Goal: Task Accomplishment & Management: Complete application form

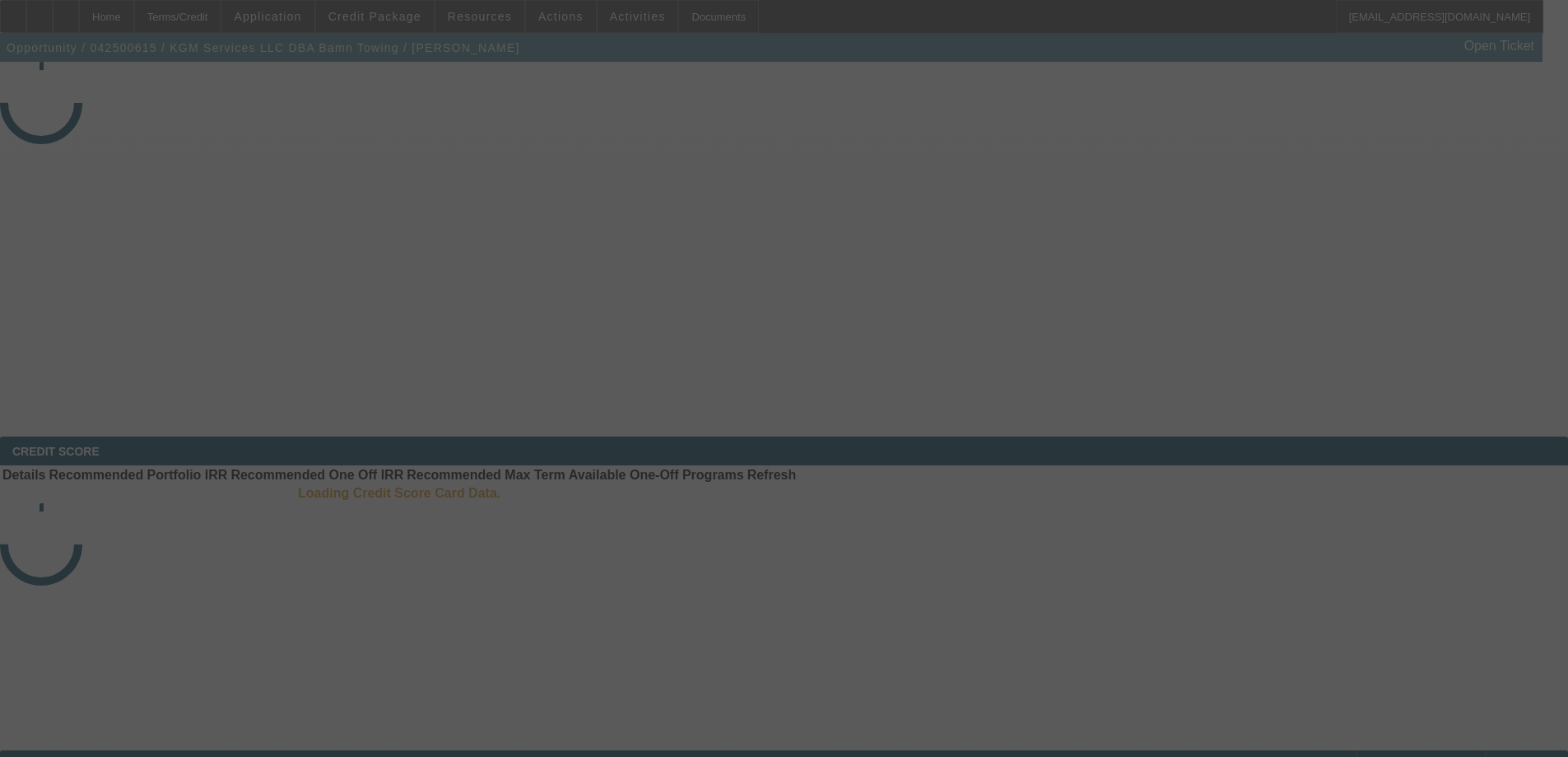
select select "3"
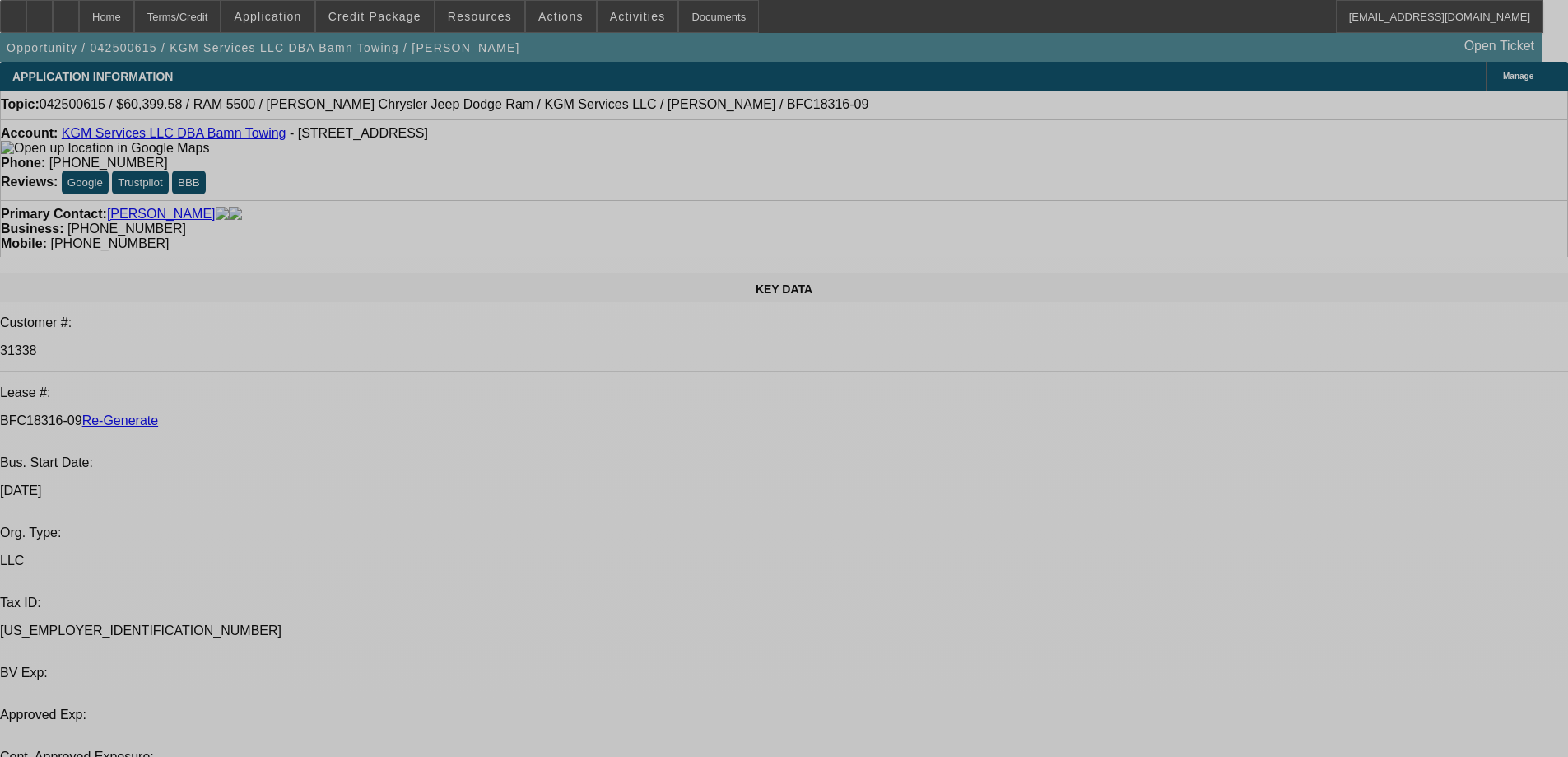
select select "0"
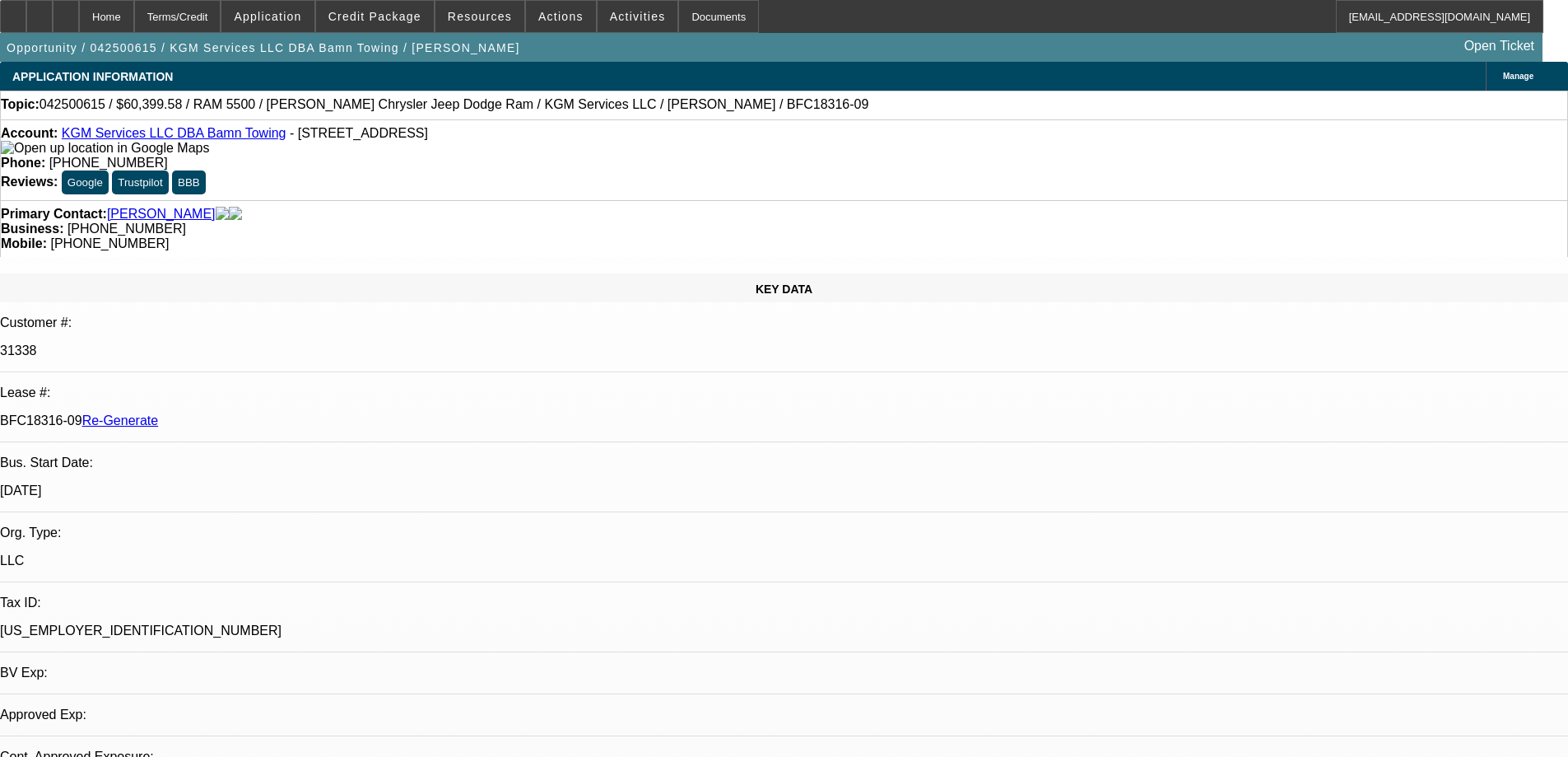
select select "0"
select select "2"
select select "0"
select select "6"
click at [539, 17] on span "Actions" at bounding box center [562, 16] width 46 height 13
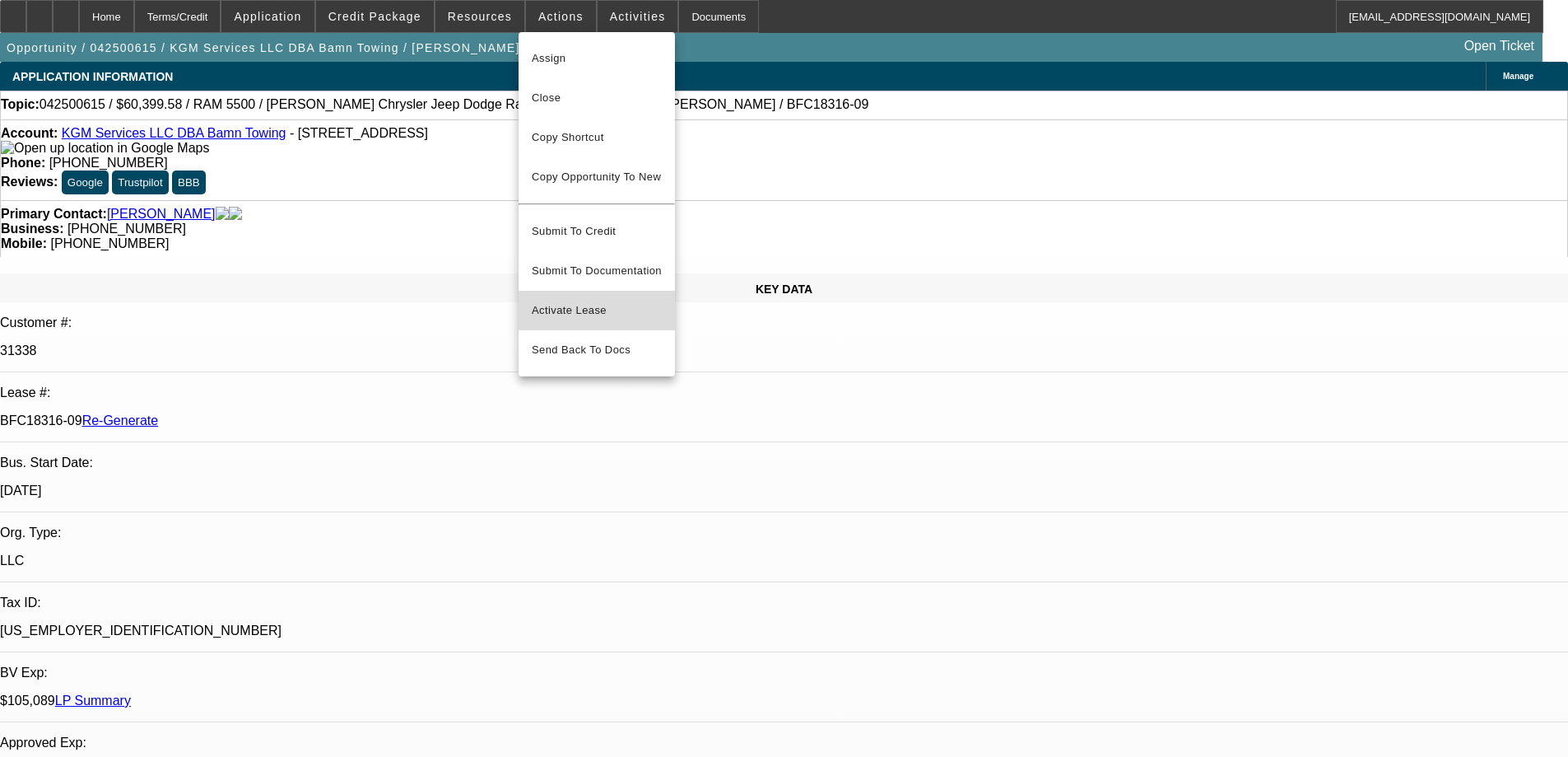
click at [575, 300] on span "Activate Lease" at bounding box center [596, 310] width 130 height 20
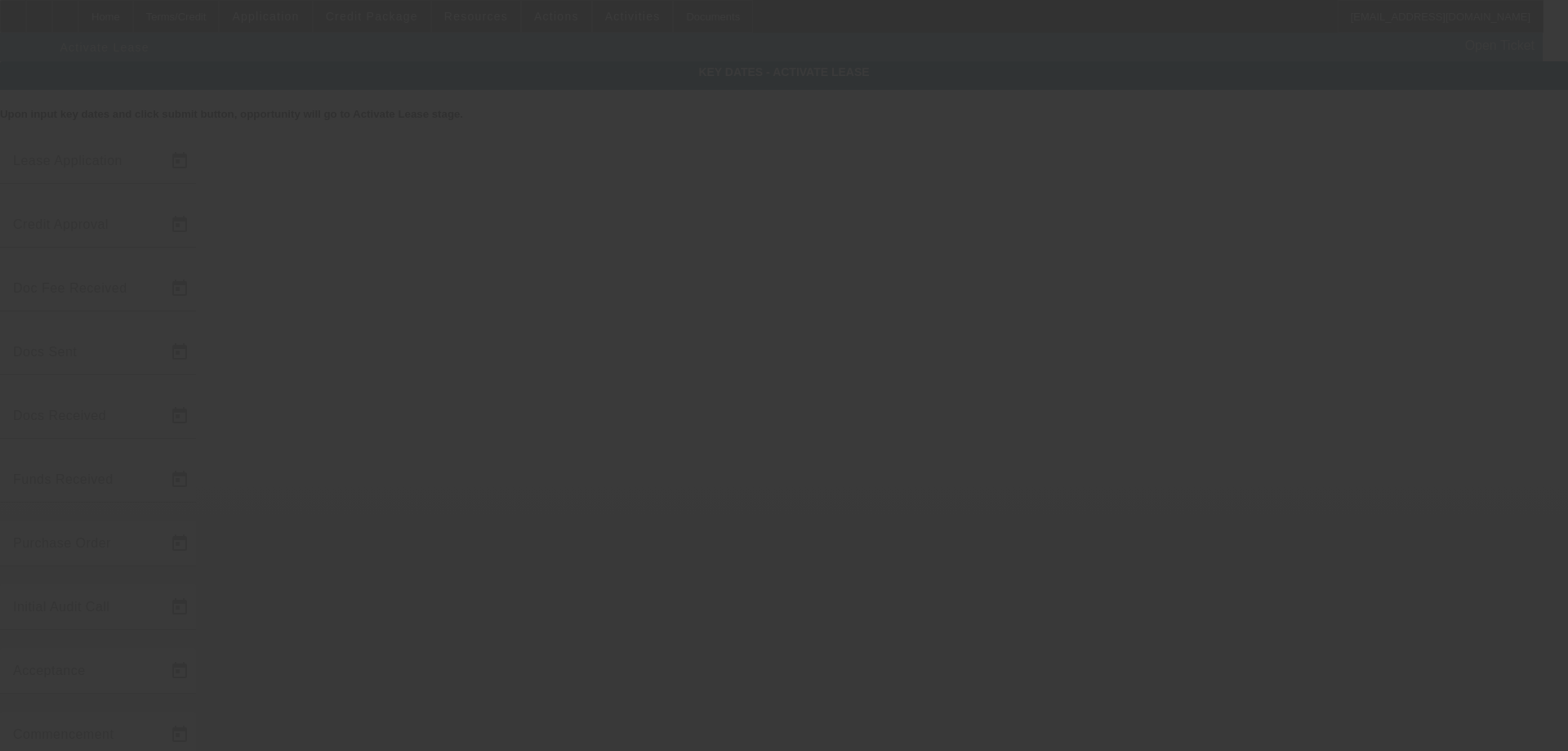
type input "4/23/2025"
type input "8/7/2025"
type input "8/13/2025"
type input "8/12/2025"
type input "8/13/2025"
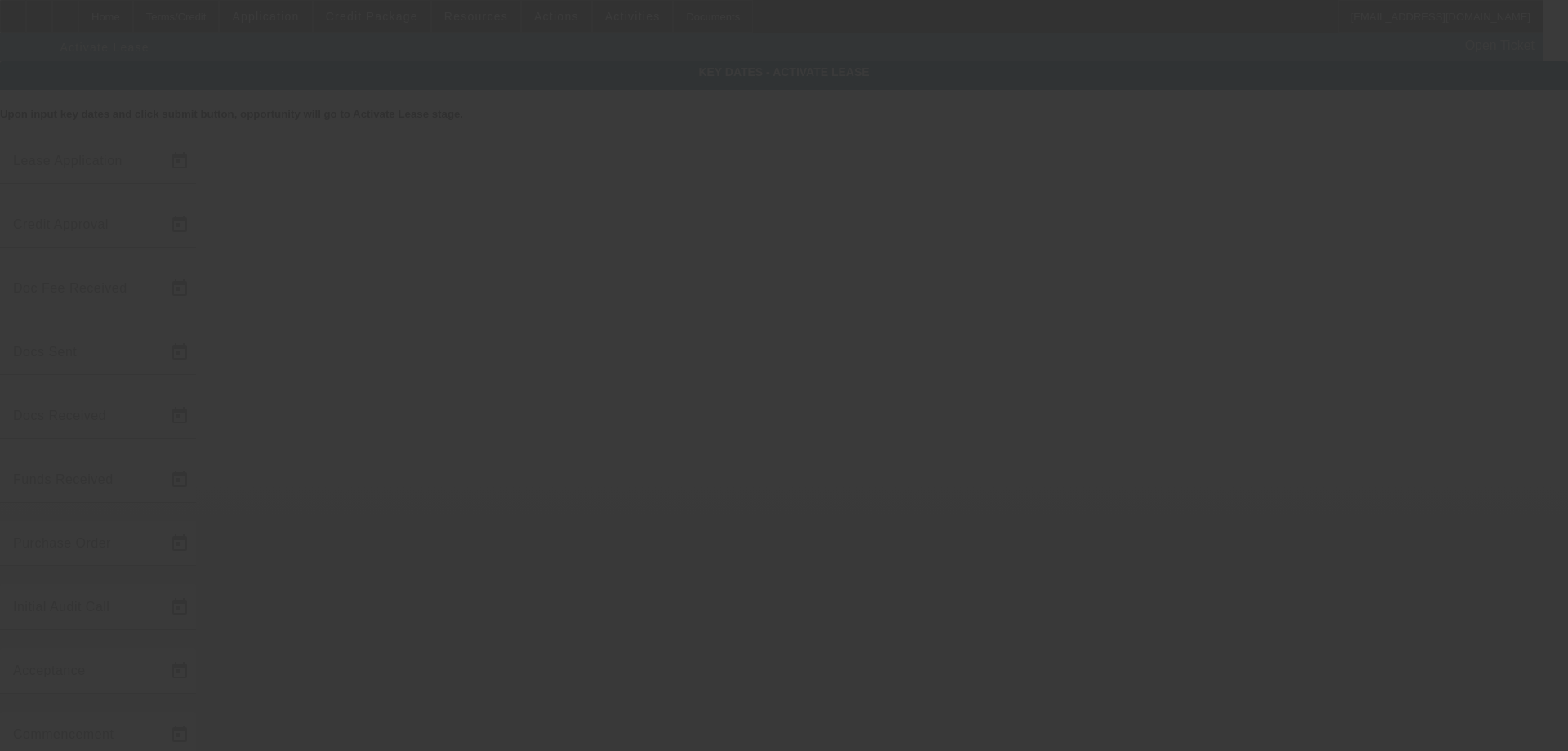
type input "8/13/2025"
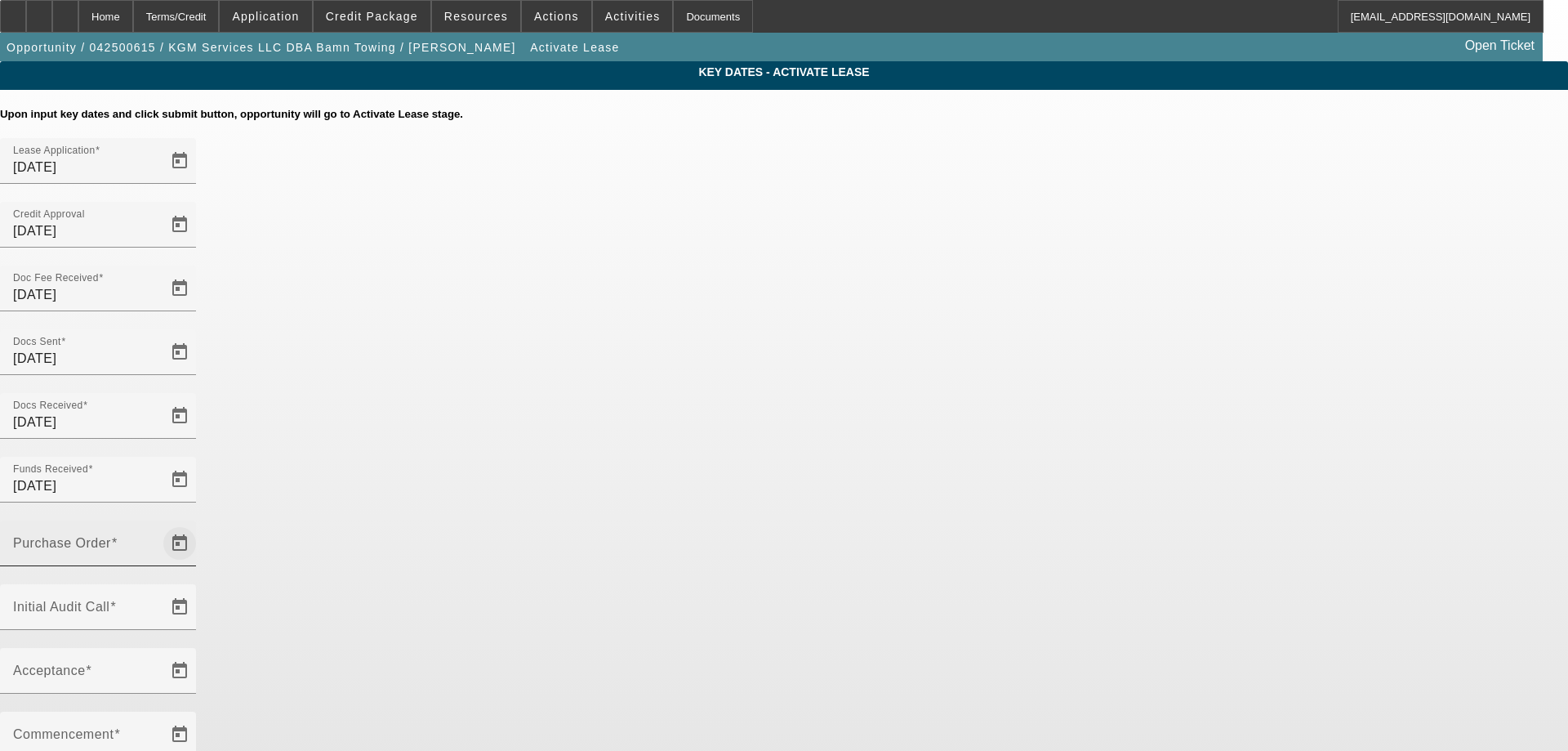
click at [199, 524] on span "Open calendar" at bounding box center [180, 544] width 39 height 39
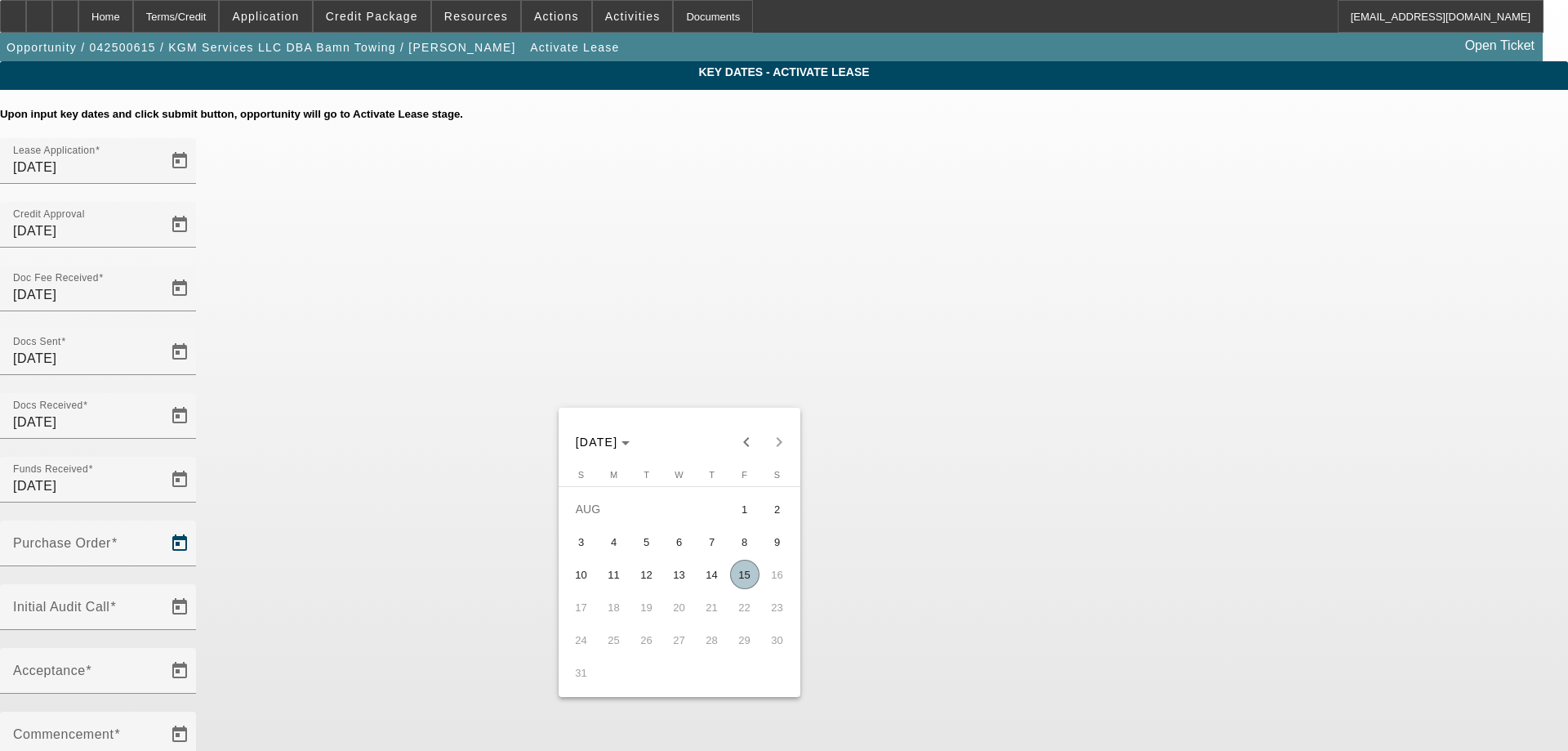
click at [748, 581] on span "15" at bounding box center [745, 574] width 29 height 29
type input "[DATE]"
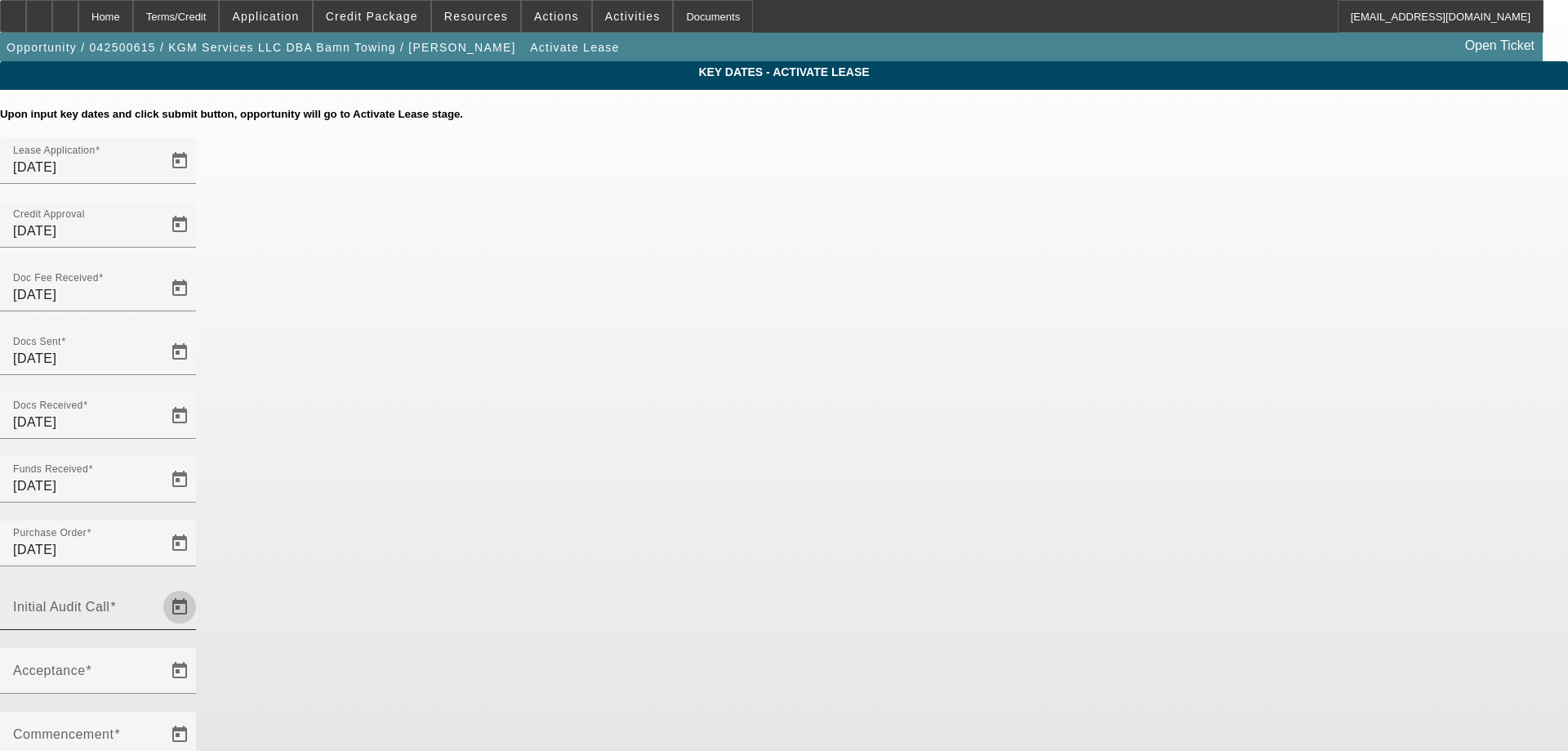
click at [199, 588] on span "Open calendar" at bounding box center [180, 607] width 39 height 39
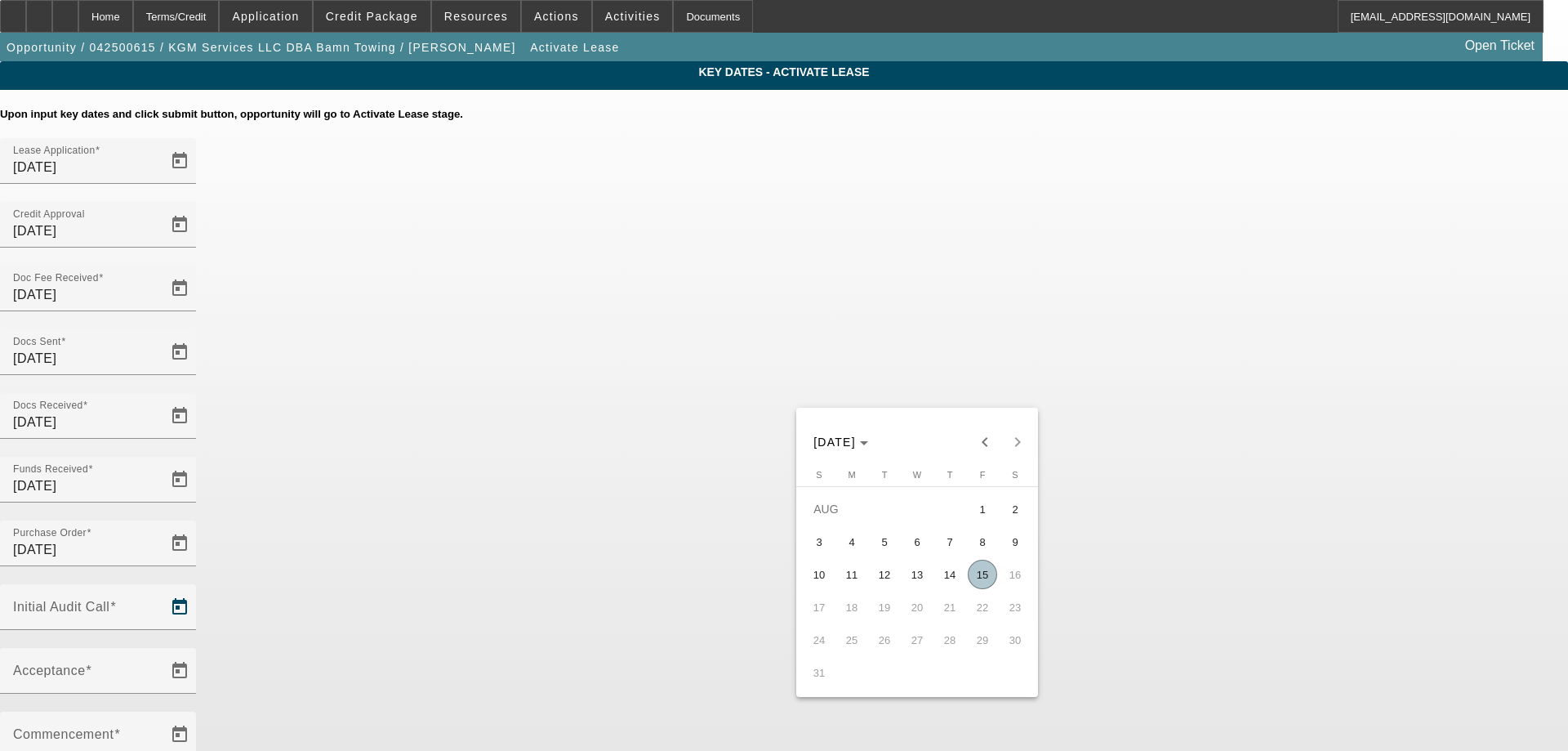
click at [981, 582] on span "15" at bounding box center [982, 574] width 29 height 29
type input "[DATE]"
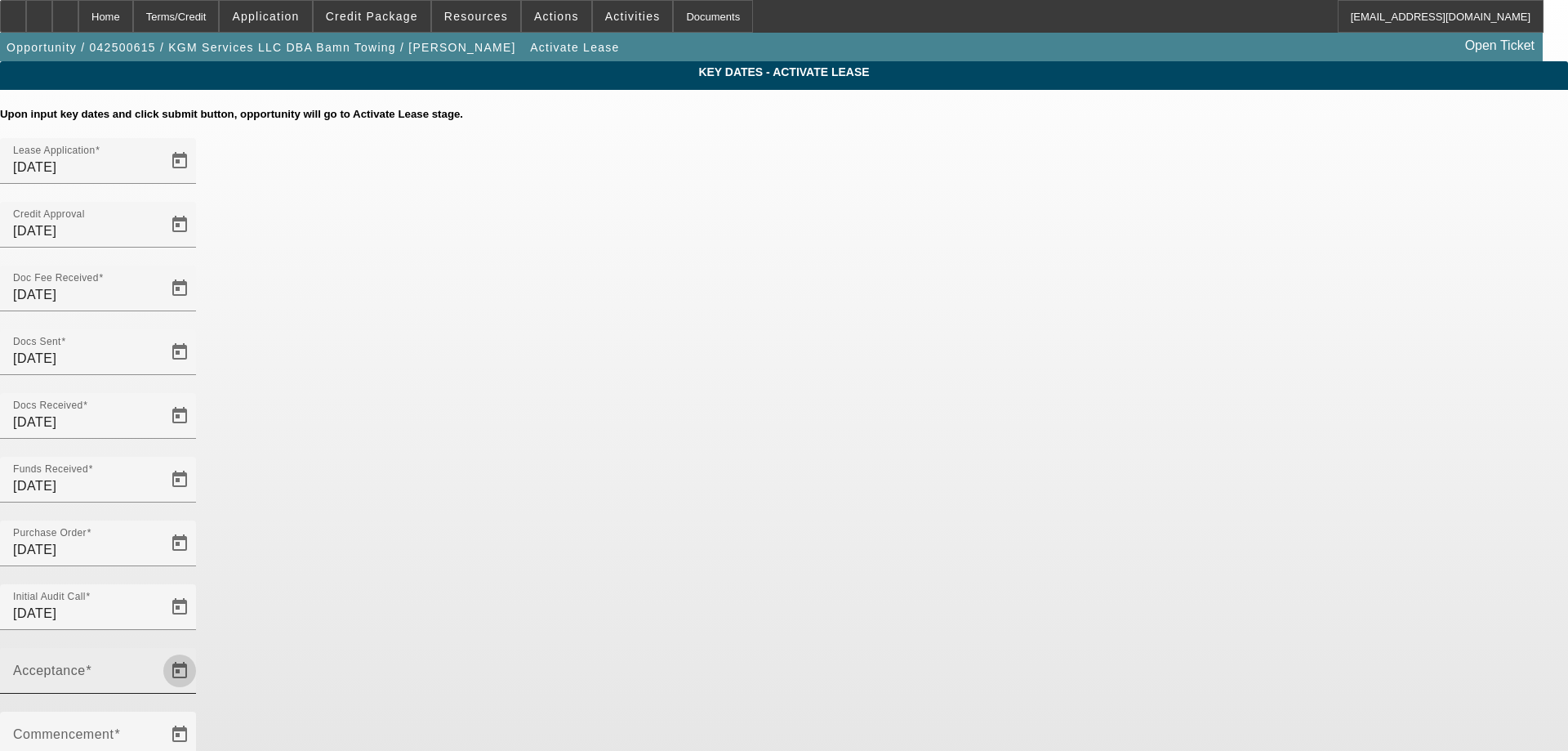
click at [199, 651] on span "Open calendar" at bounding box center [180, 670] width 39 height 39
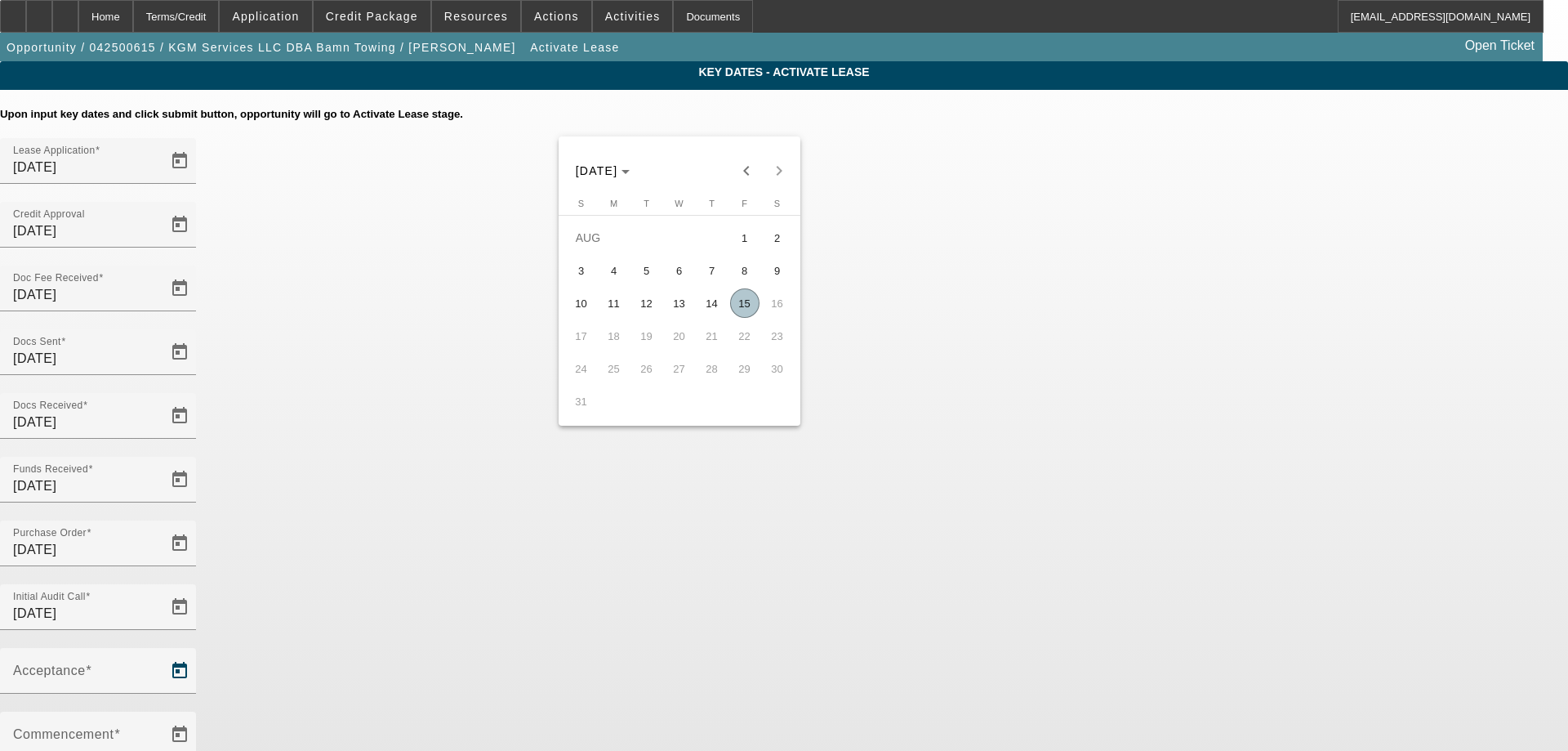
click at [744, 313] on span "15" at bounding box center [745, 303] width 29 height 29
type input "[DATE]"
type input "9/1/2025"
type input "10/1/2025"
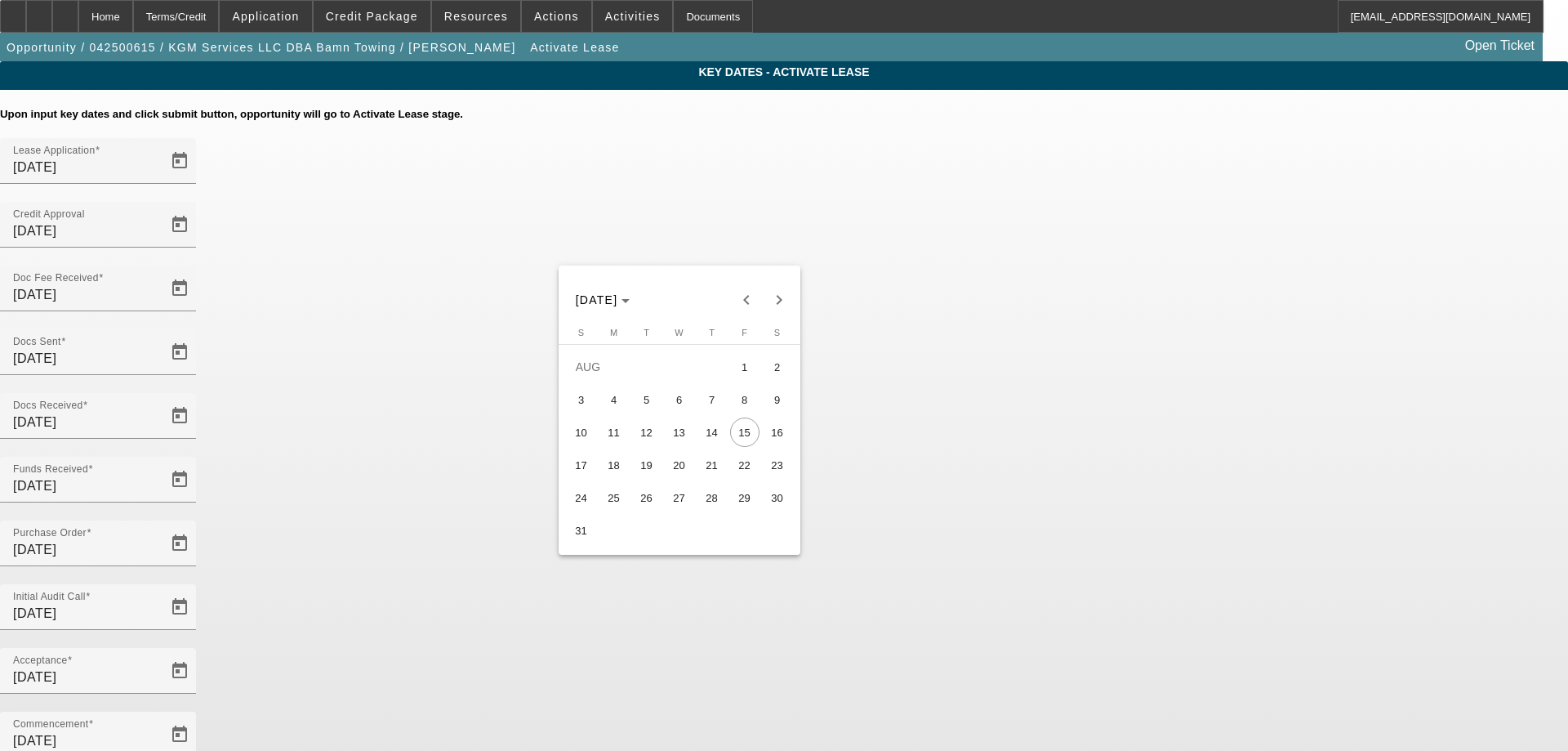
click at [615, 474] on span "18" at bounding box center [614, 465] width 29 height 29
type input "8/18/2025"
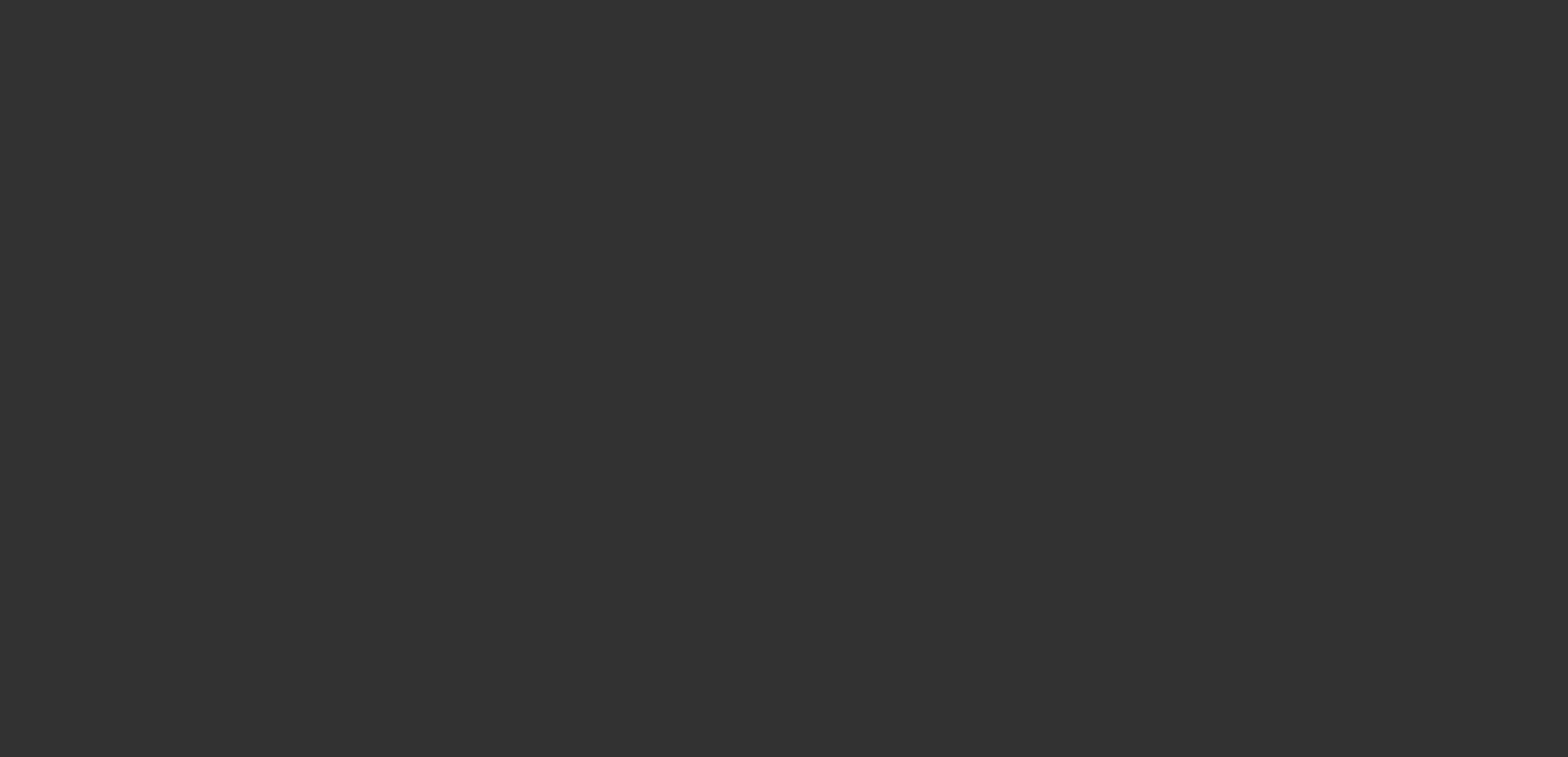
select select "4"
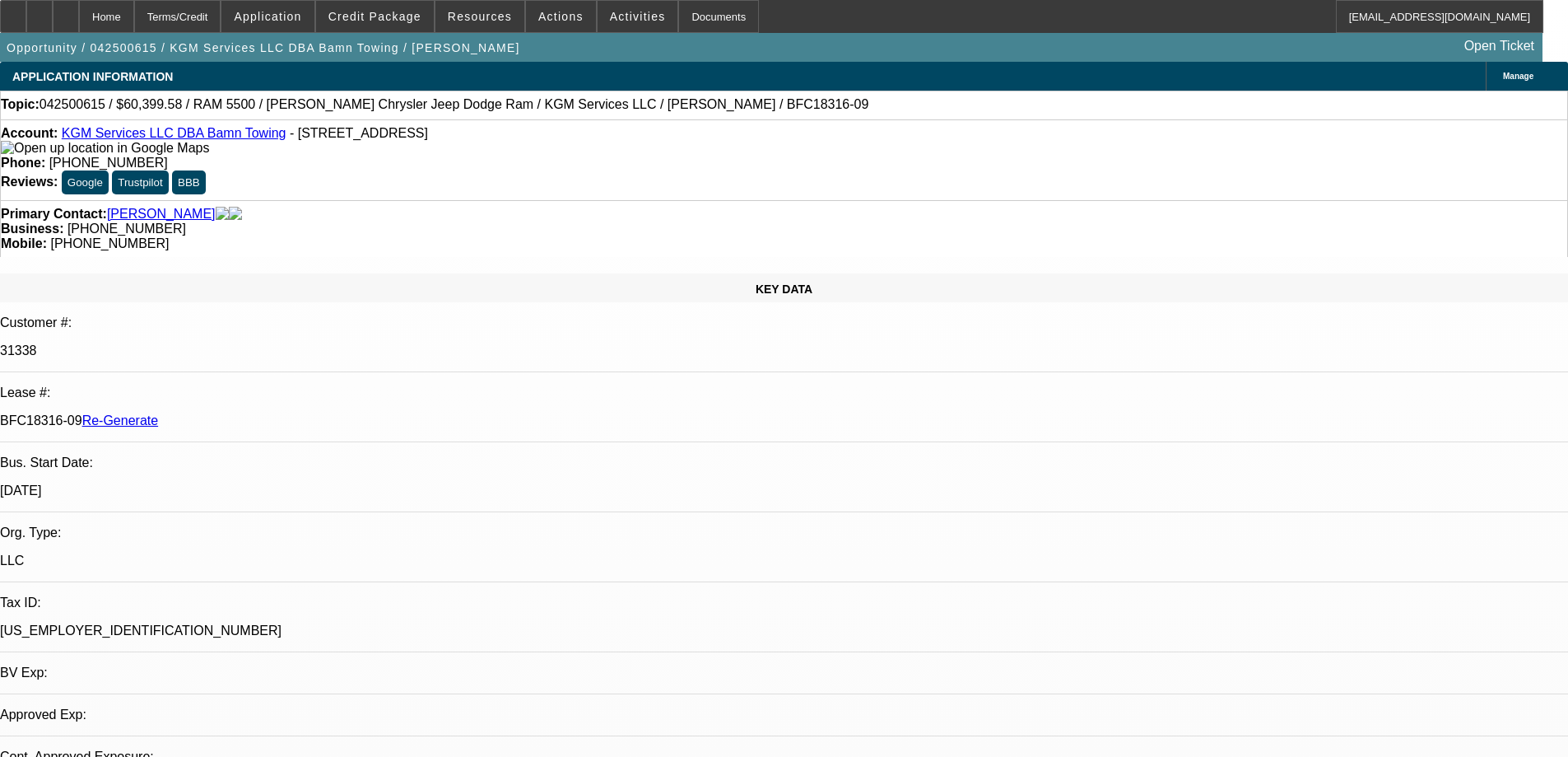
select select "0"
select select "2"
select select "0"
select select "6"
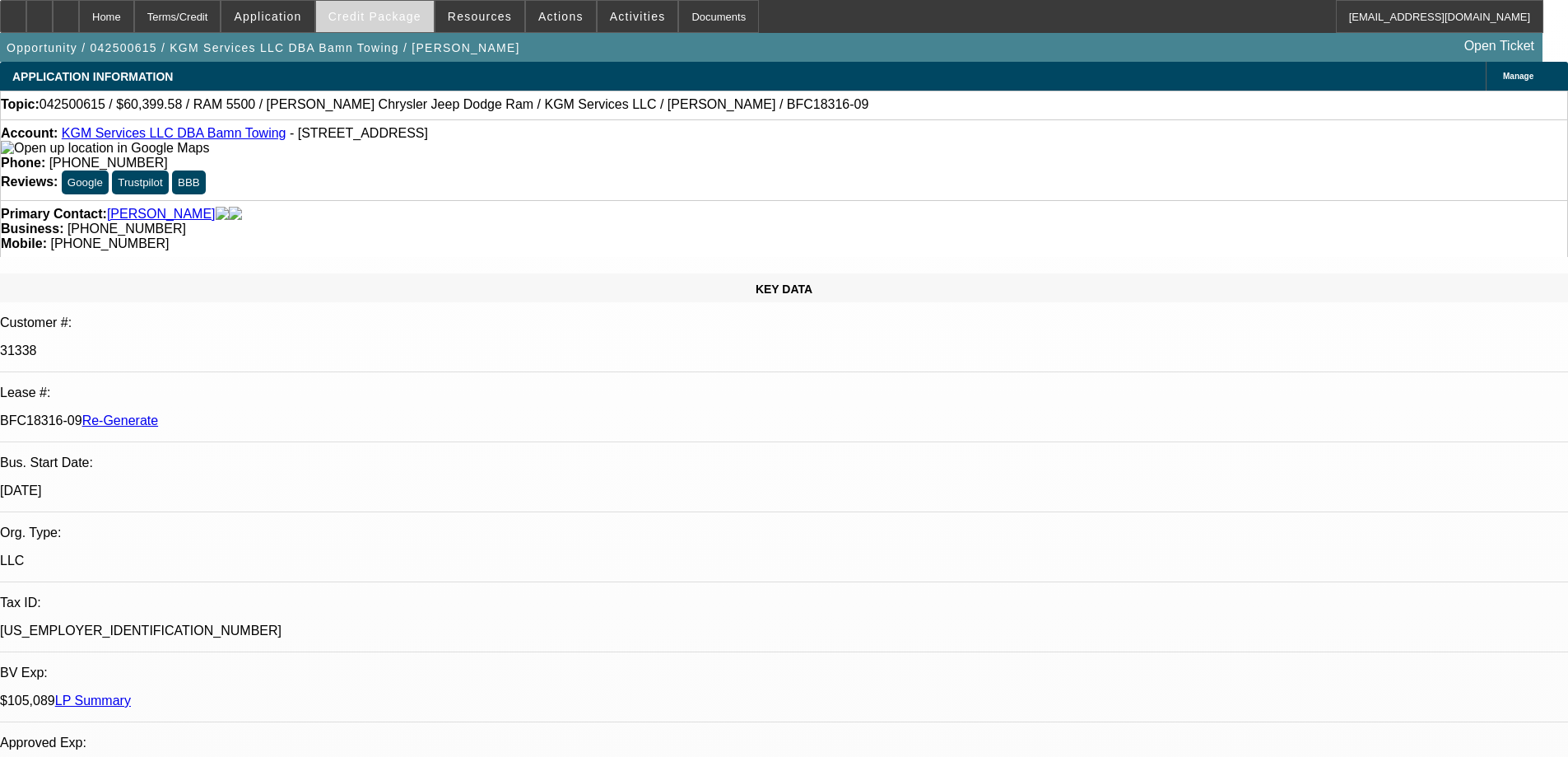
click at [370, 7] on span at bounding box center [374, 17] width 118 height 40
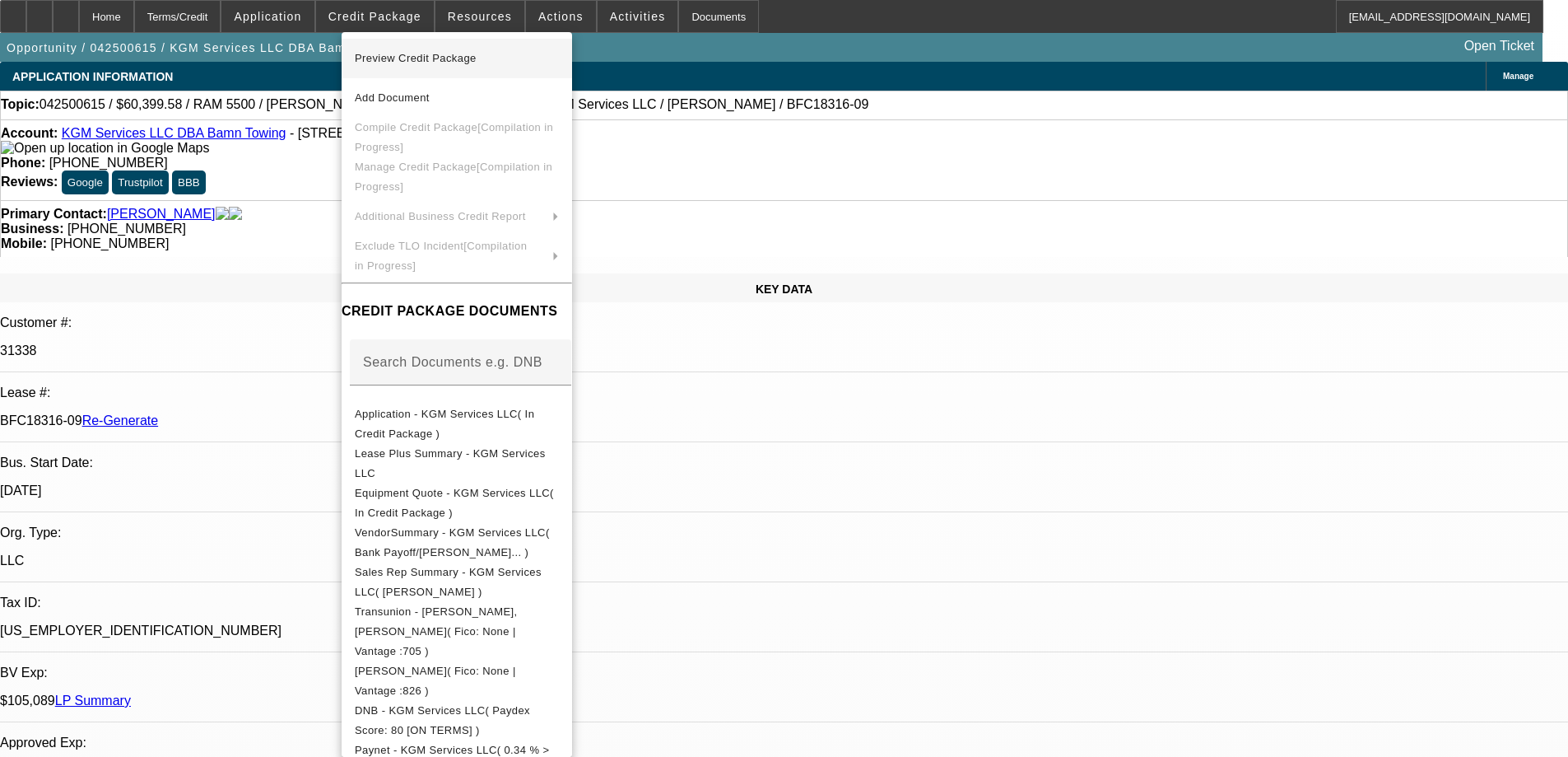
click at [436, 59] on span "Preview Credit Package" at bounding box center [415, 57] width 122 height 12
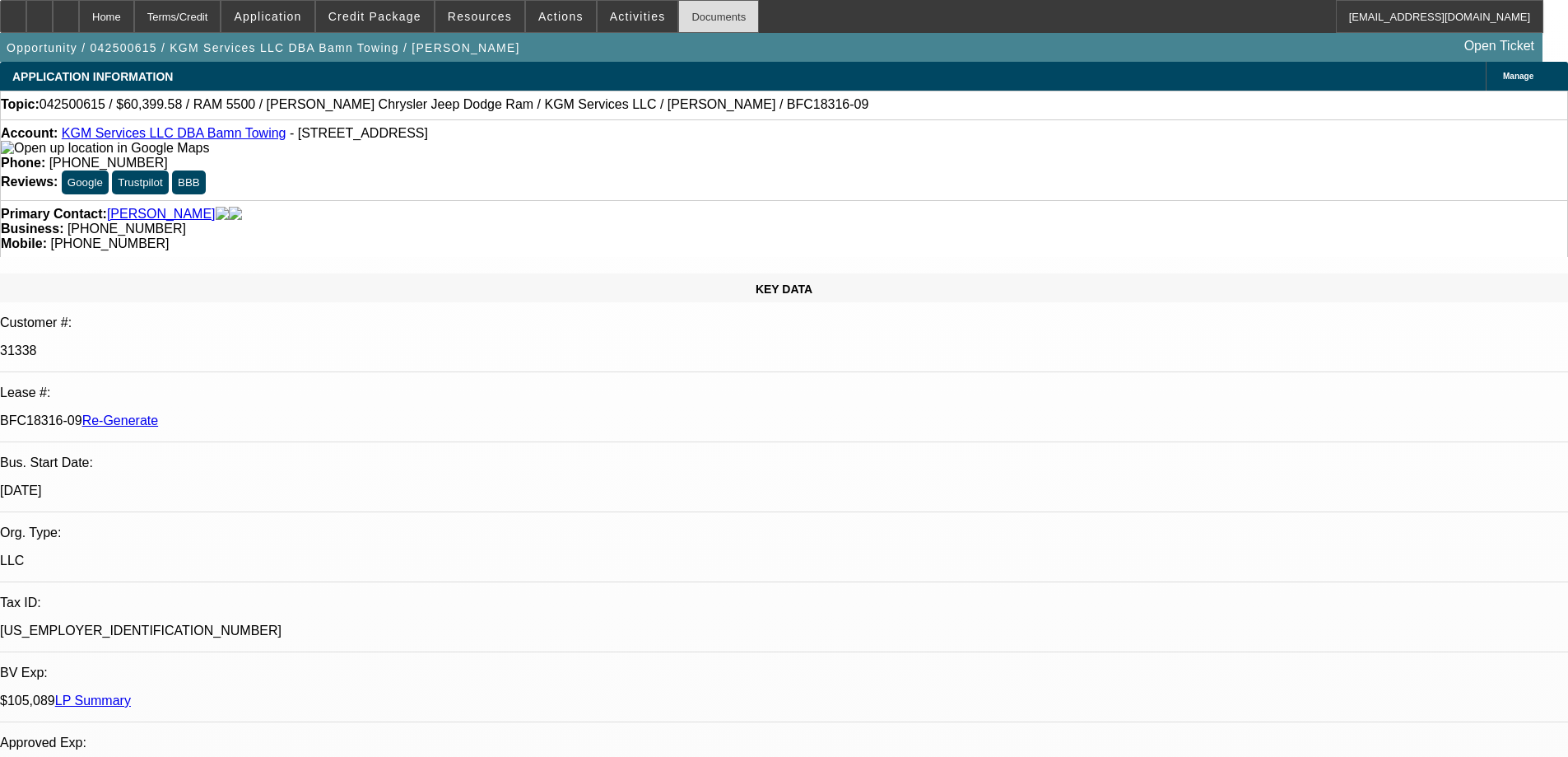
click at [689, 23] on div "Documents" at bounding box center [718, 16] width 80 height 33
click at [597, 17] on span at bounding box center [637, 17] width 80 height 40
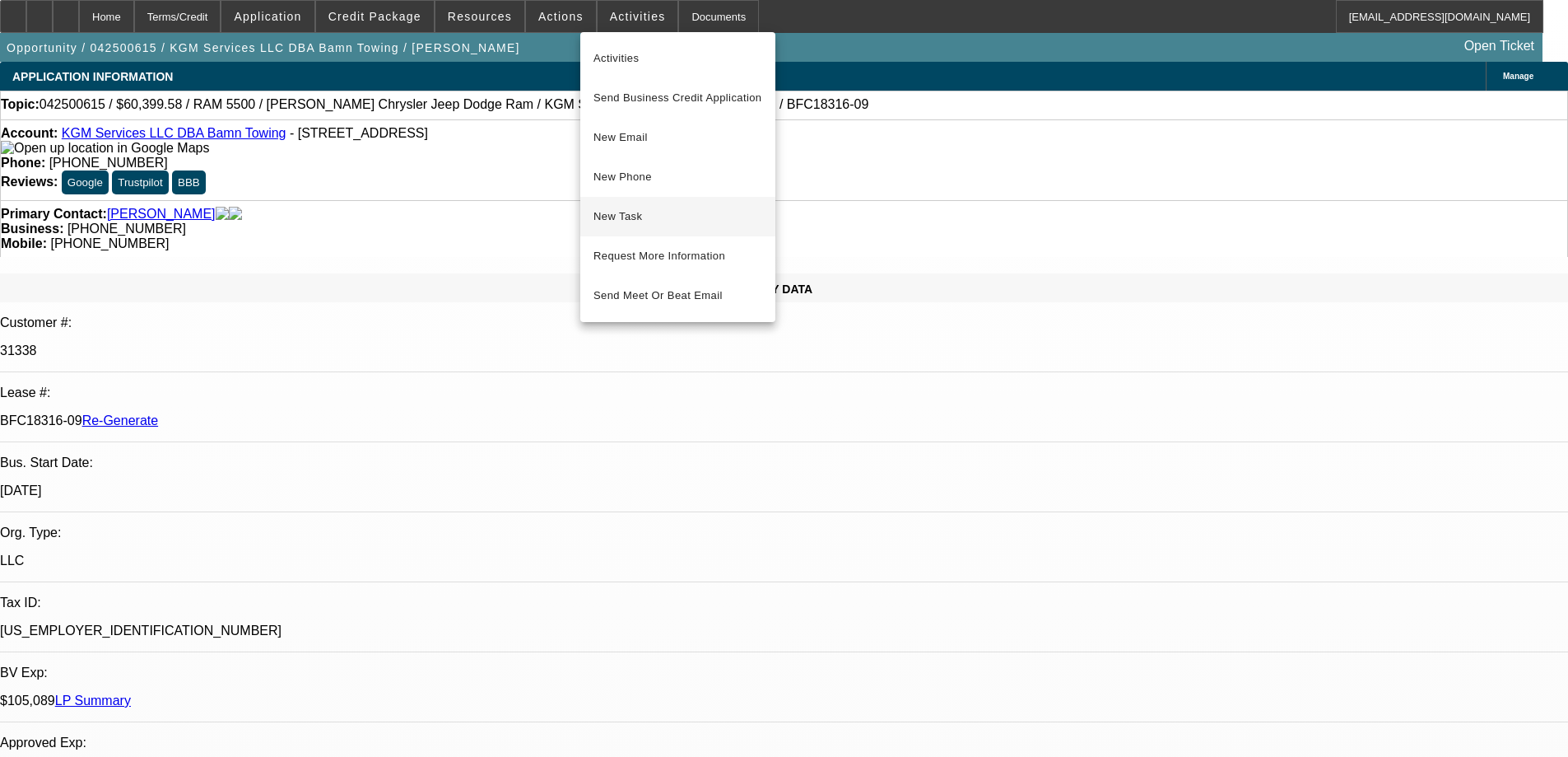
click at [609, 207] on span "New Task" at bounding box center [678, 217] width 168 height 20
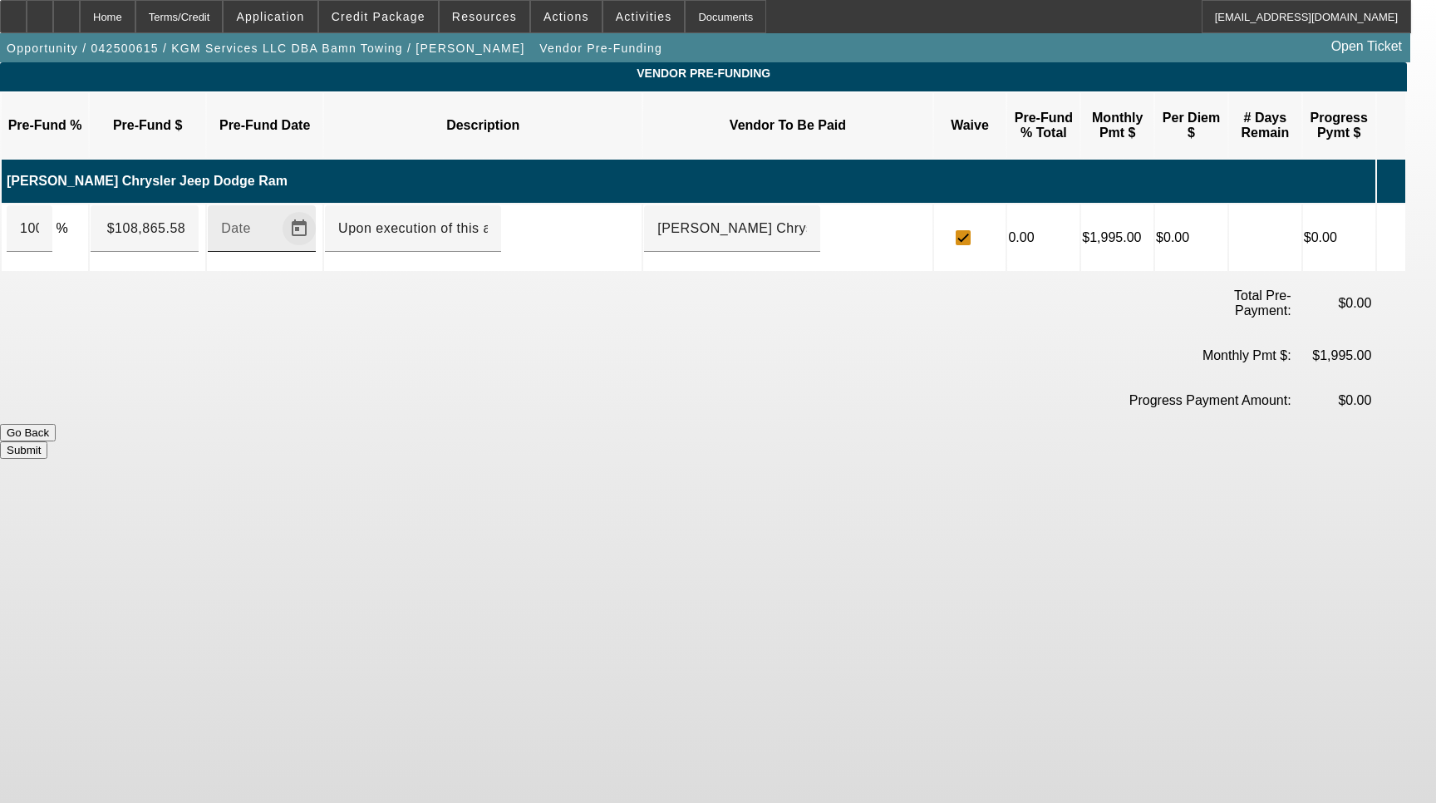
click at [313, 209] on span "Open calendar" at bounding box center [299, 229] width 40 height 40
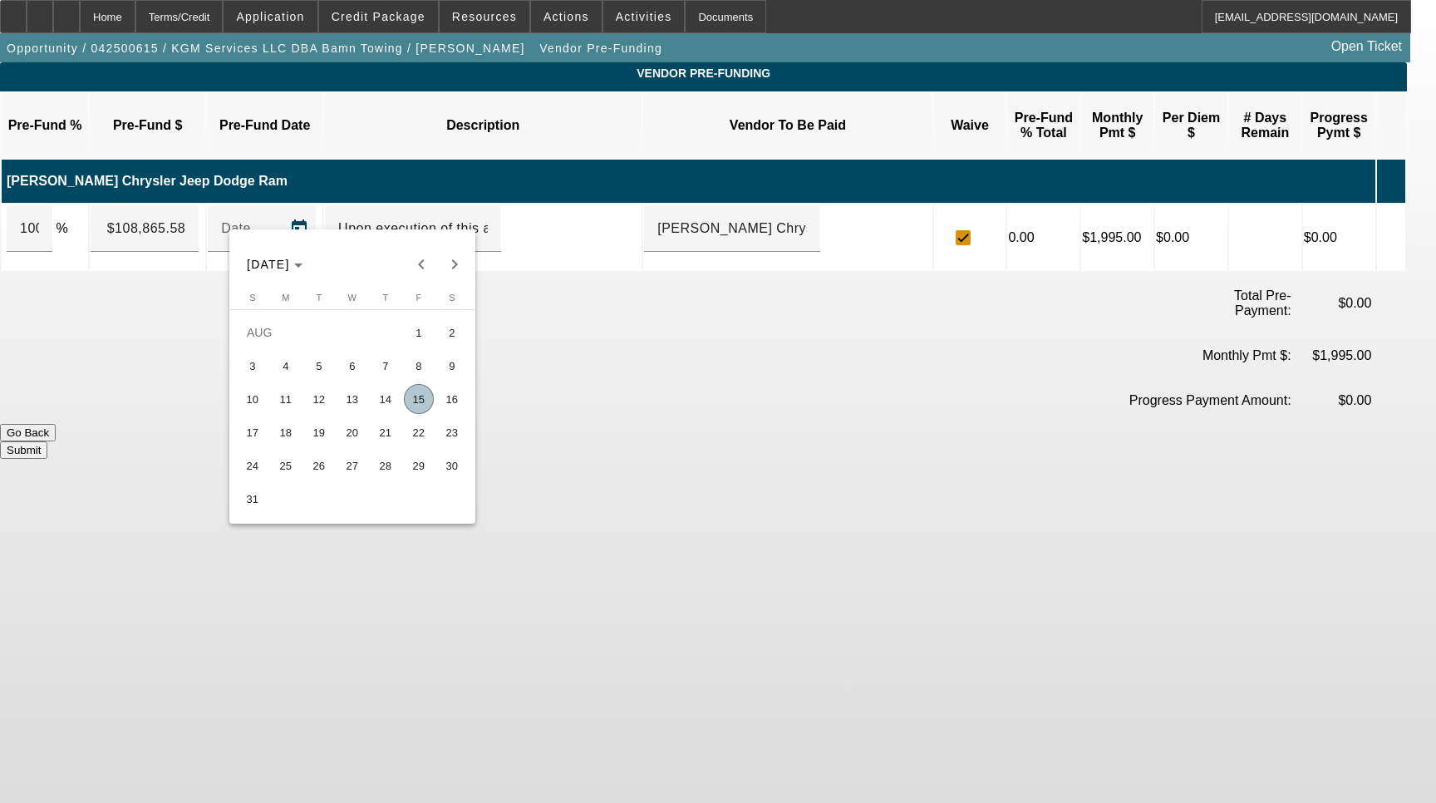
click at [416, 403] on span "15" at bounding box center [419, 399] width 30 height 30
type input "[DATE]"
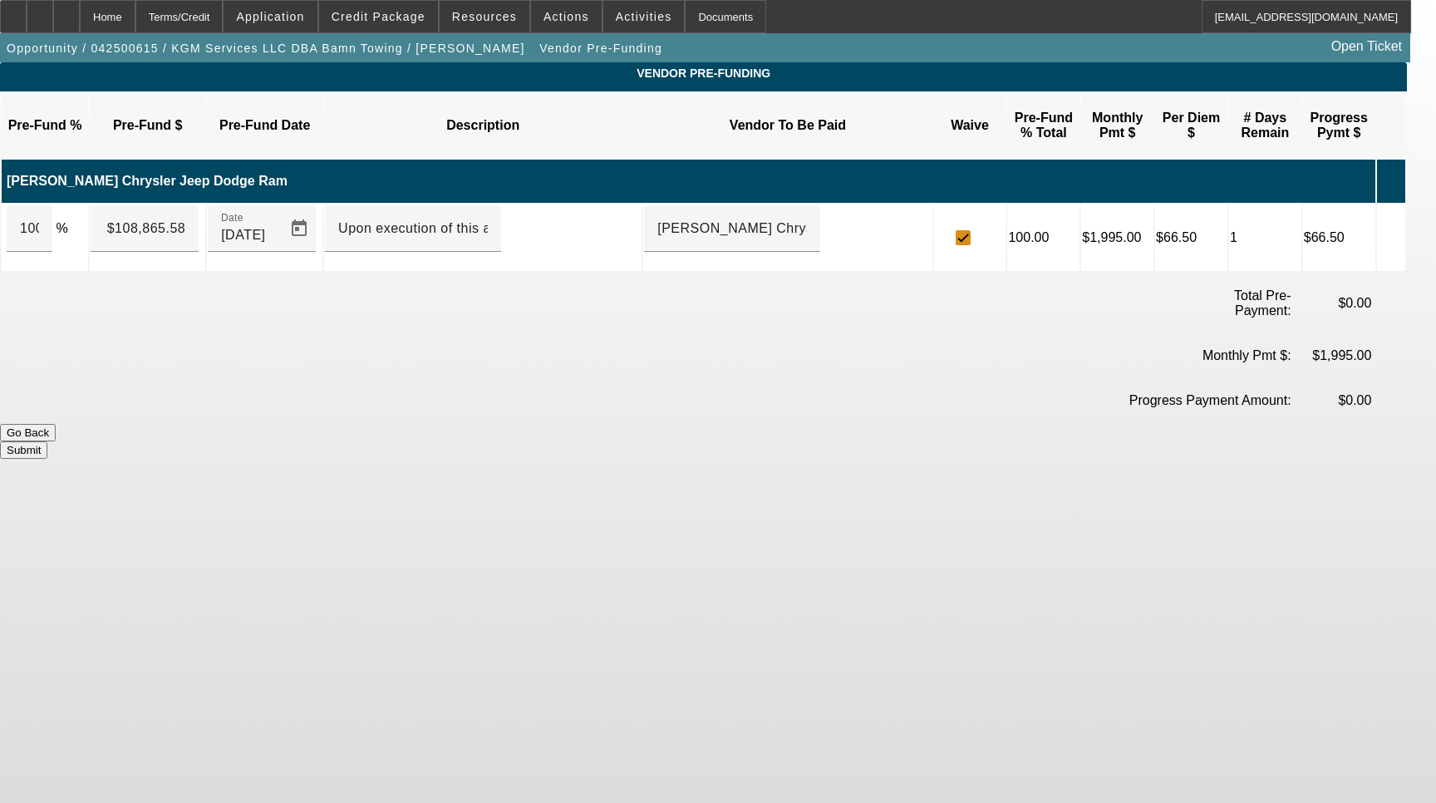
click at [47, 441] on button "Submit" at bounding box center [23, 449] width 47 height 17
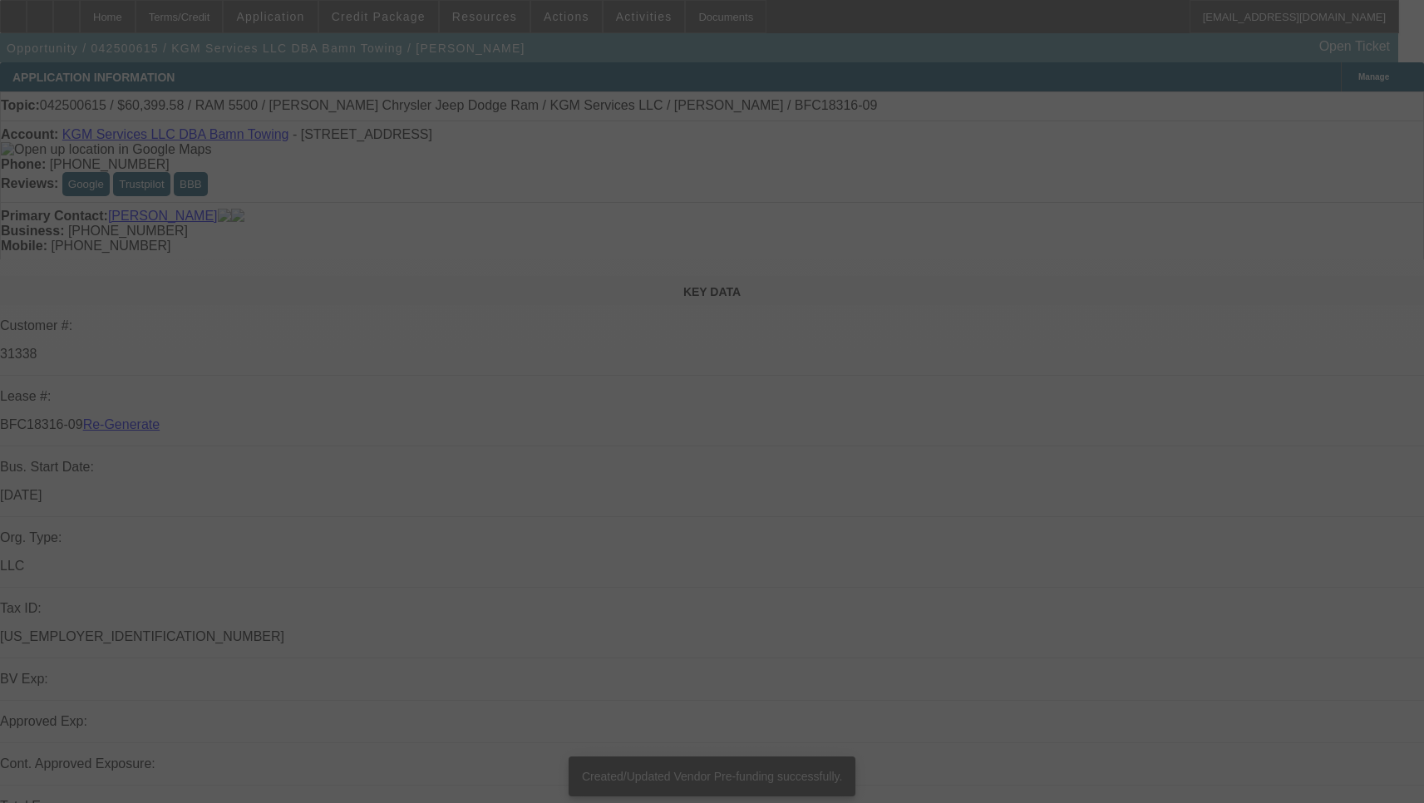
select select "4"
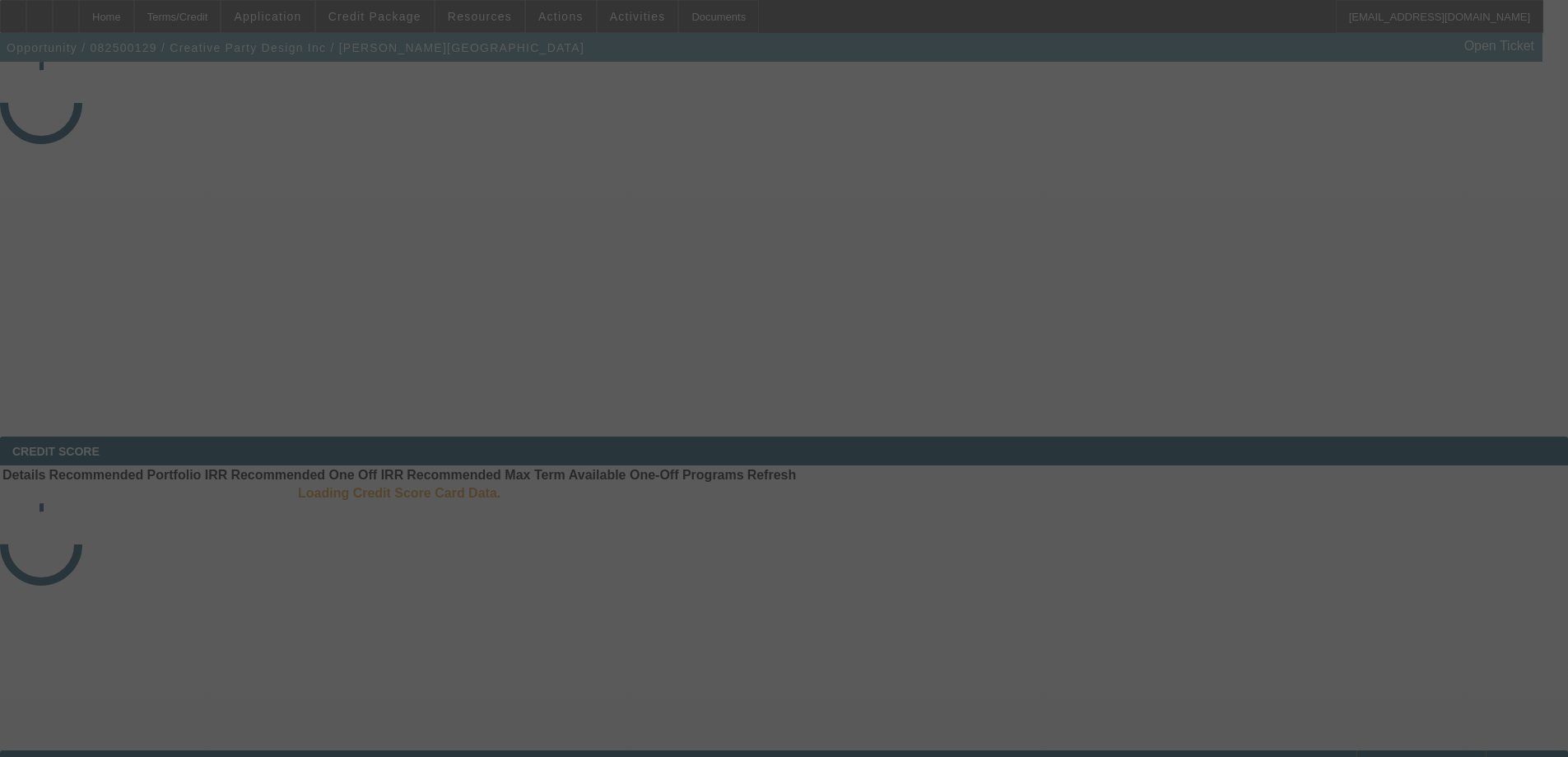
select select "3"
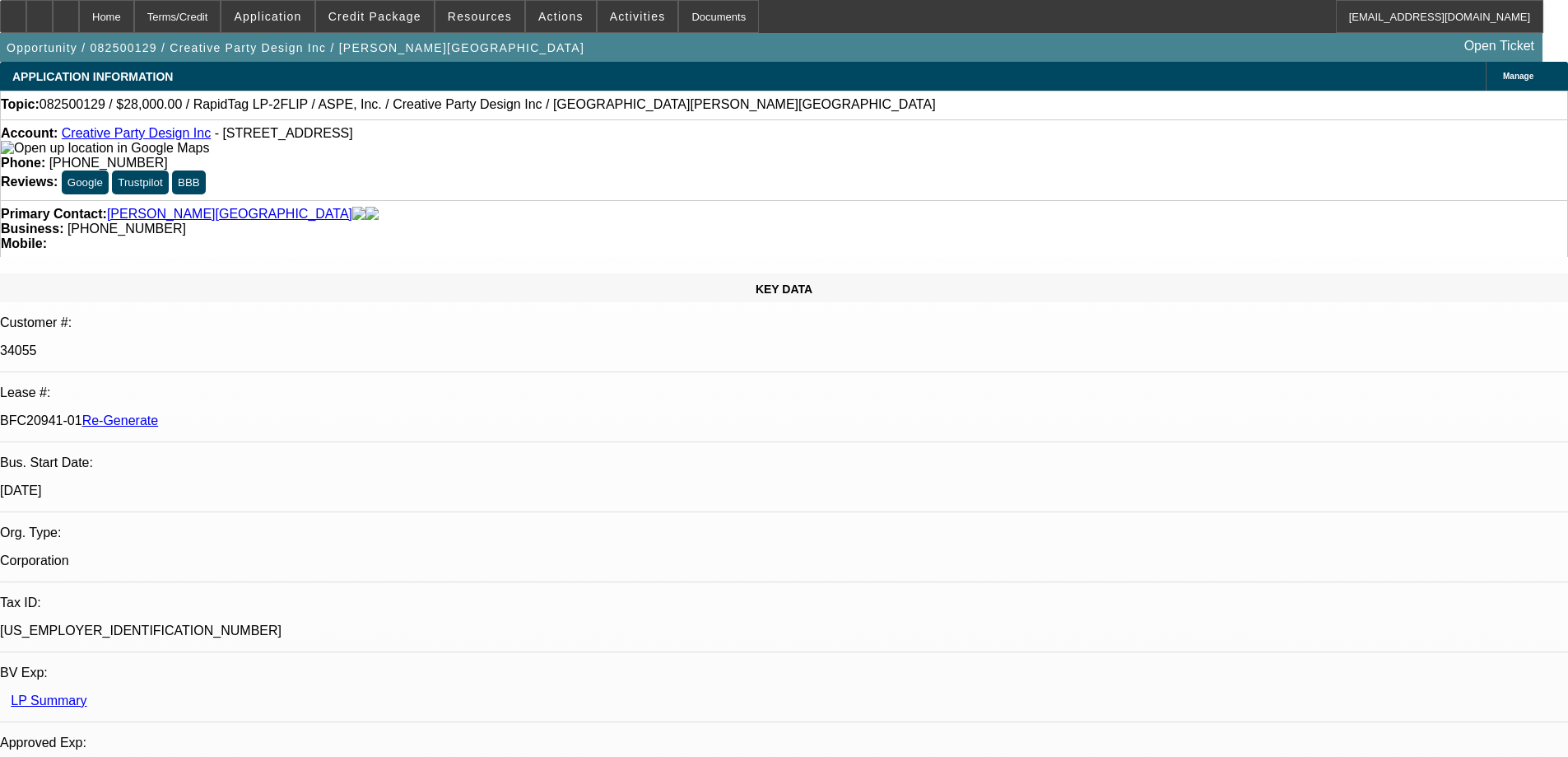
select select "0"
select select "6"
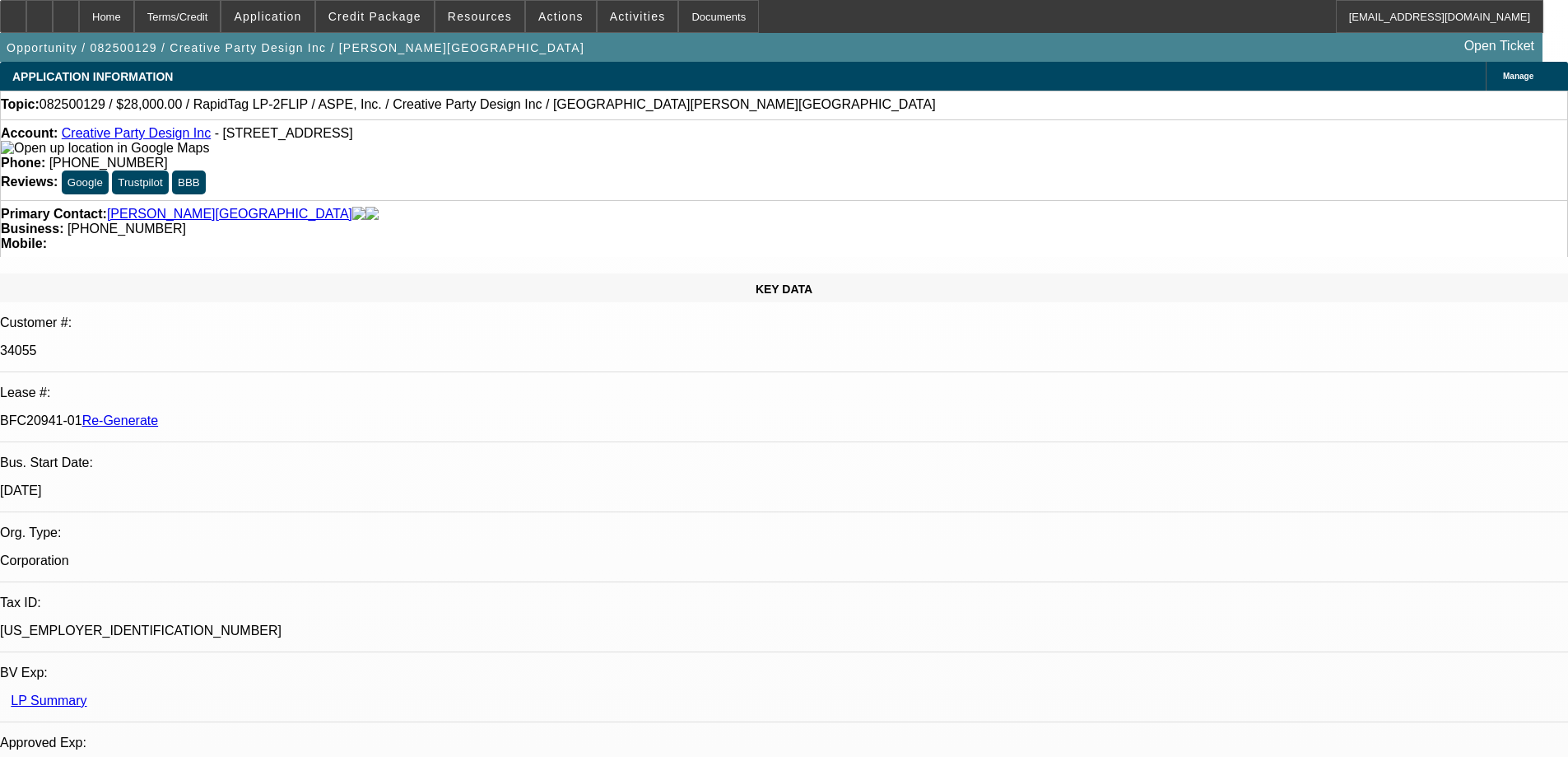
click at [459, 18] on span "Resources" at bounding box center [479, 16] width 64 height 13
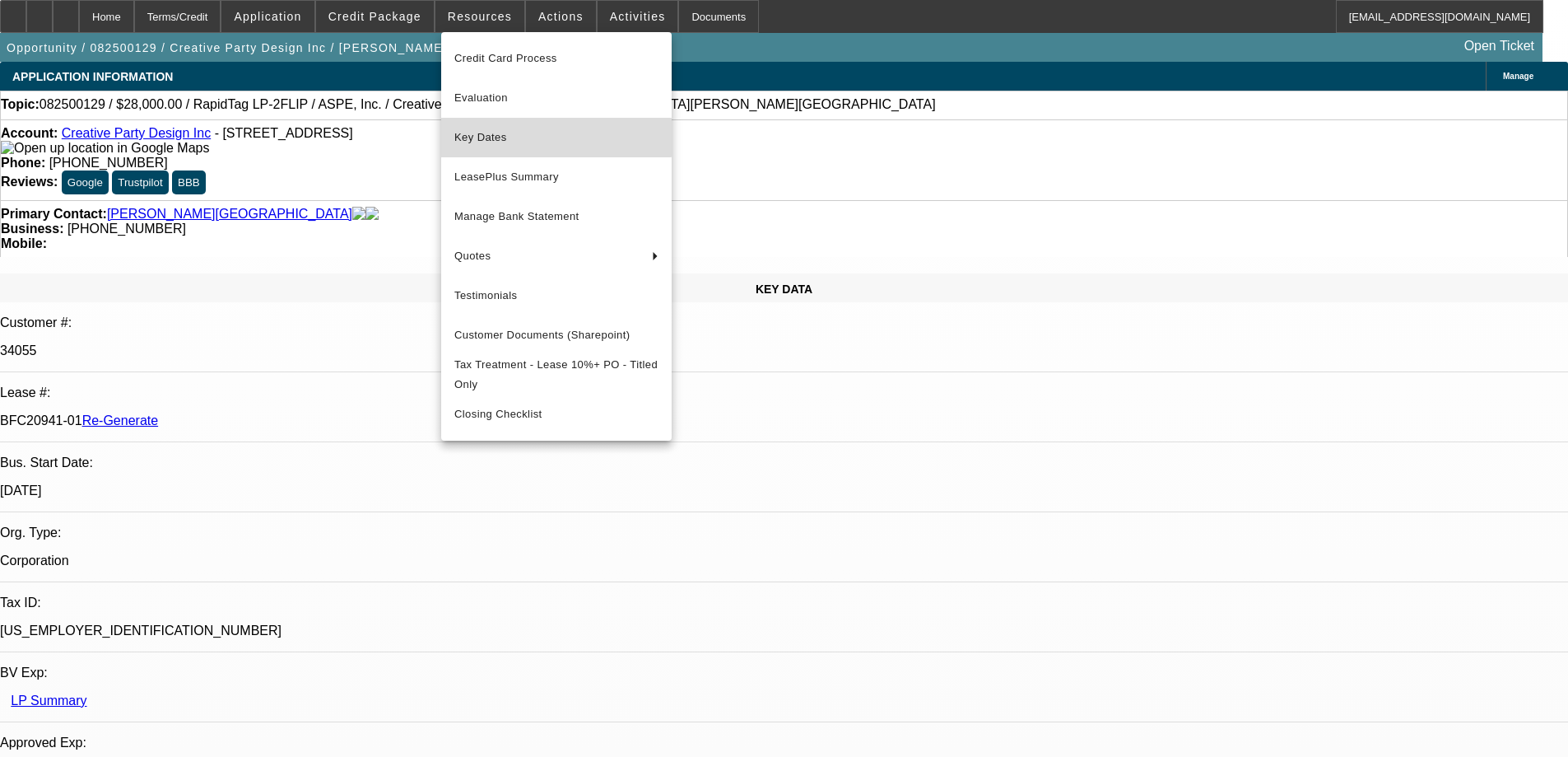
click at [484, 138] on span "Key Dates" at bounding box center [557, 138] width 204 height 20
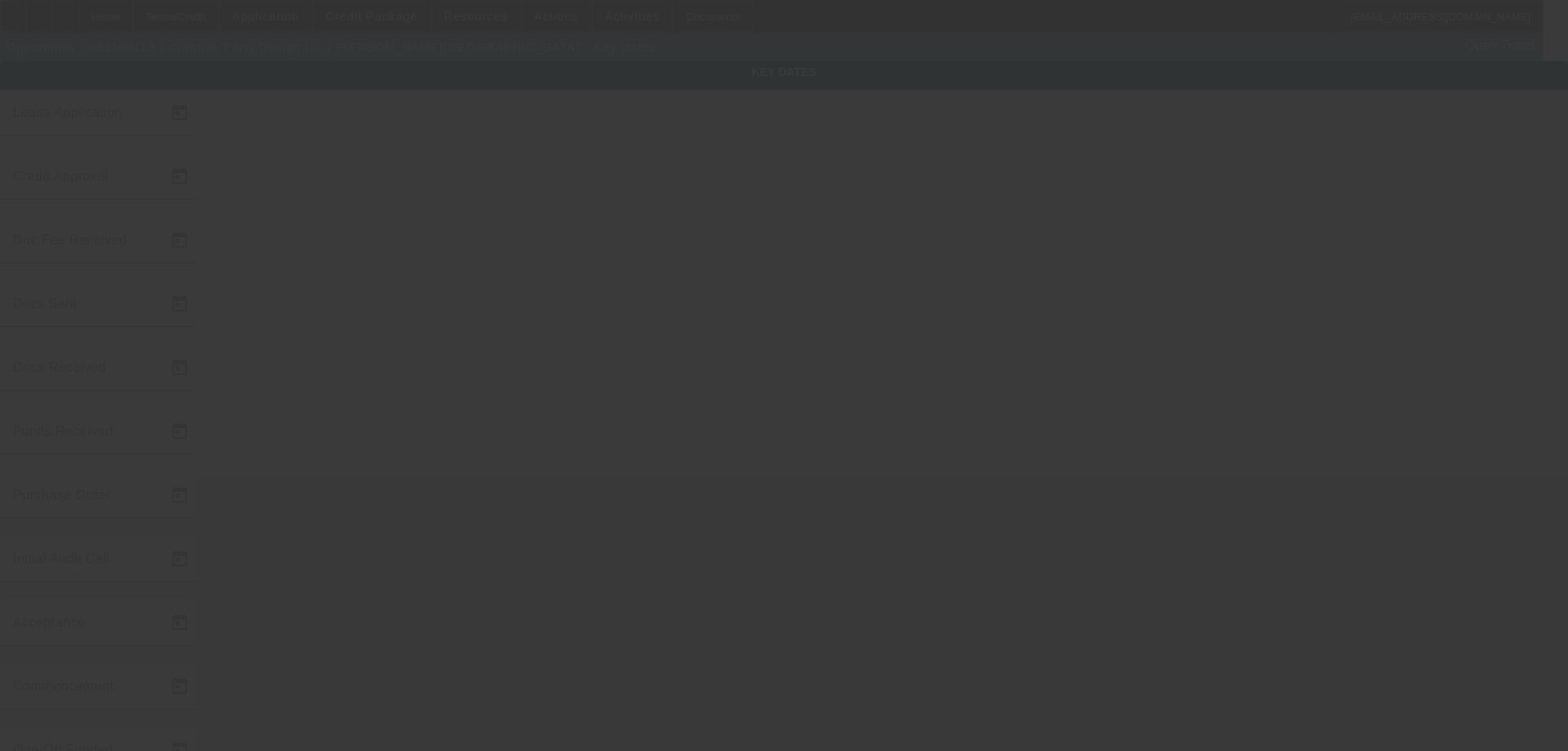
type input "8/6/2025"
type input "8/12/2025"
type input "[DATE]"
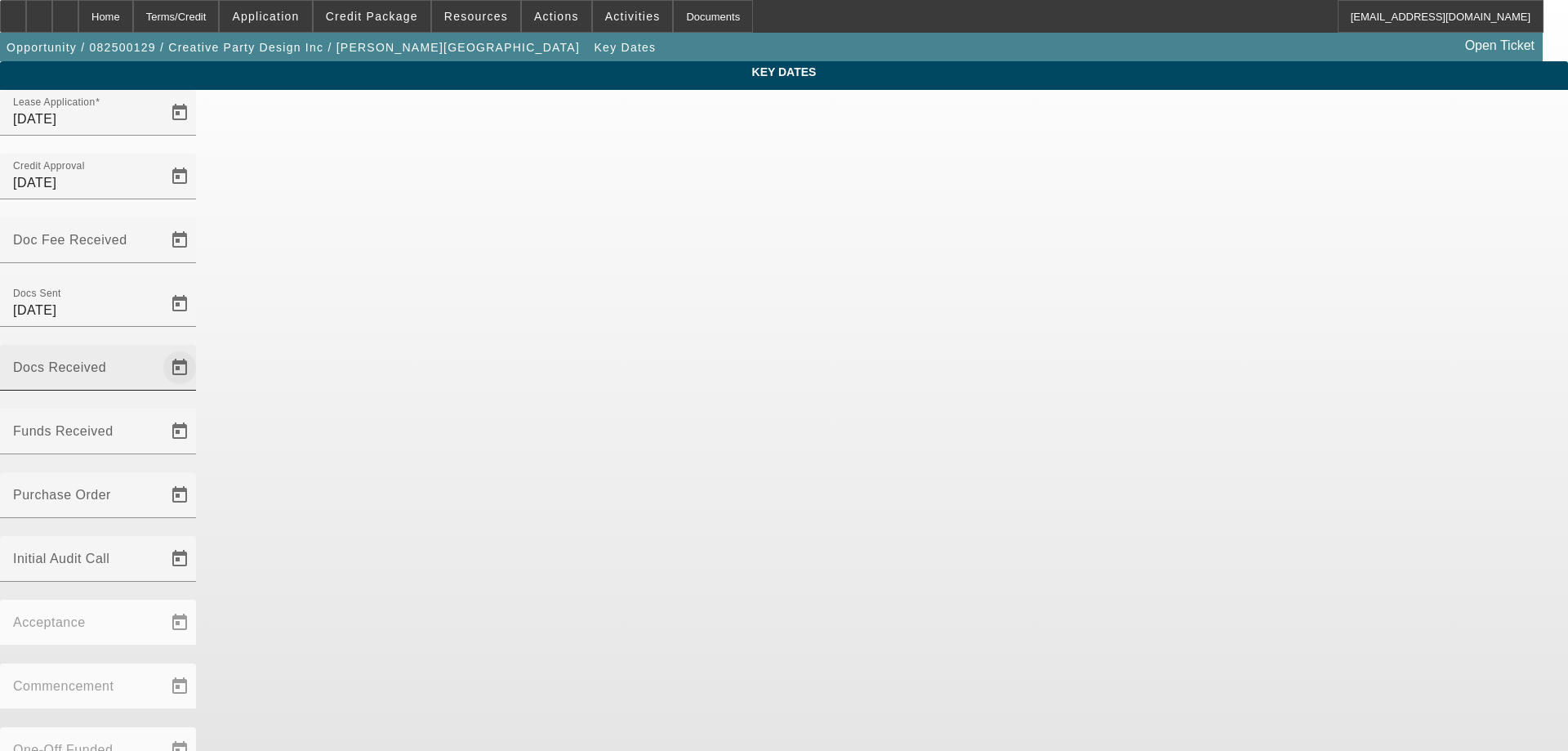
click at [199, 348] on span "Open calendar" at bounding box center [180, 368] width 39 height 39
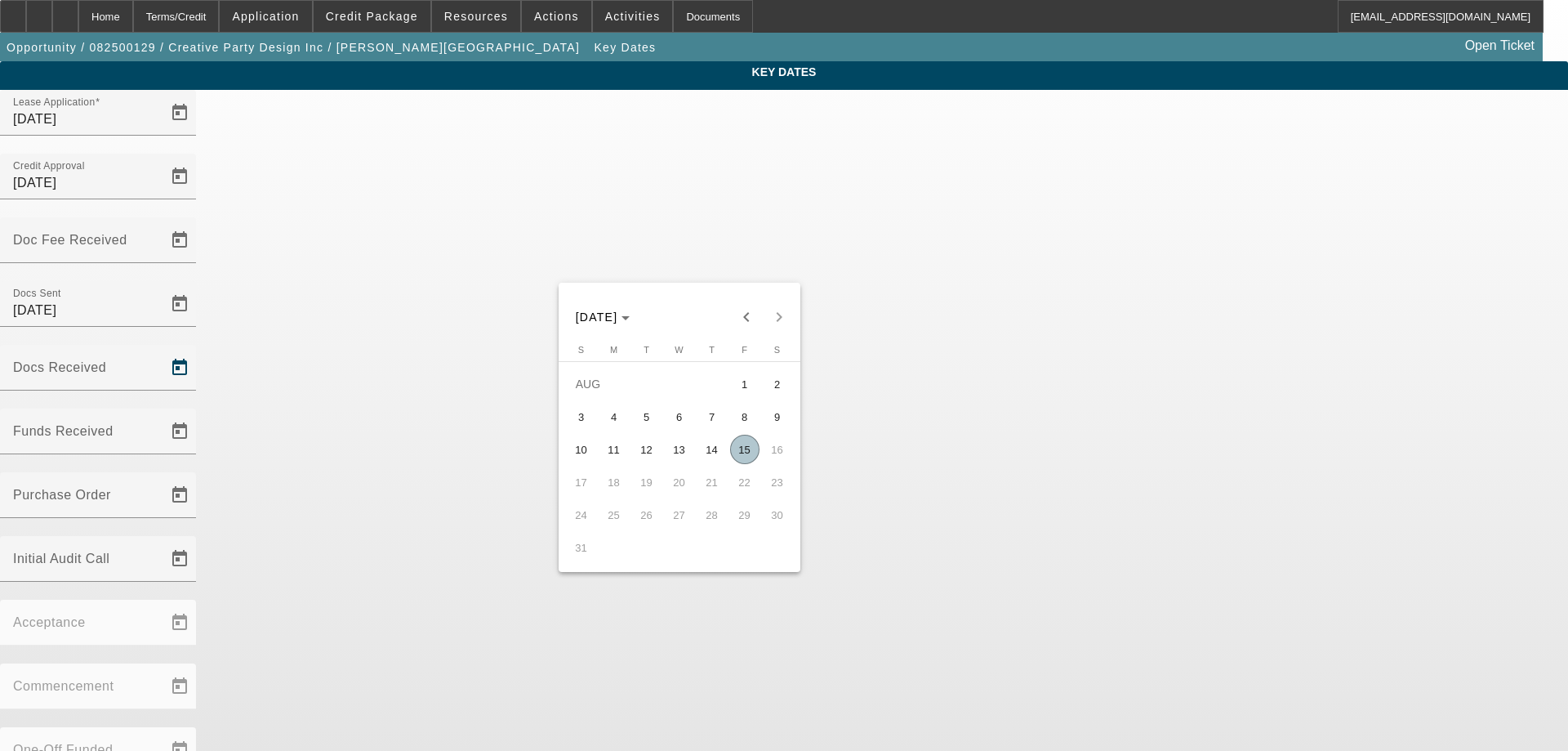
click at [749, 457] on span "15" at bounding box center [745, 449] width 29 height 29
type input "[DATE]"
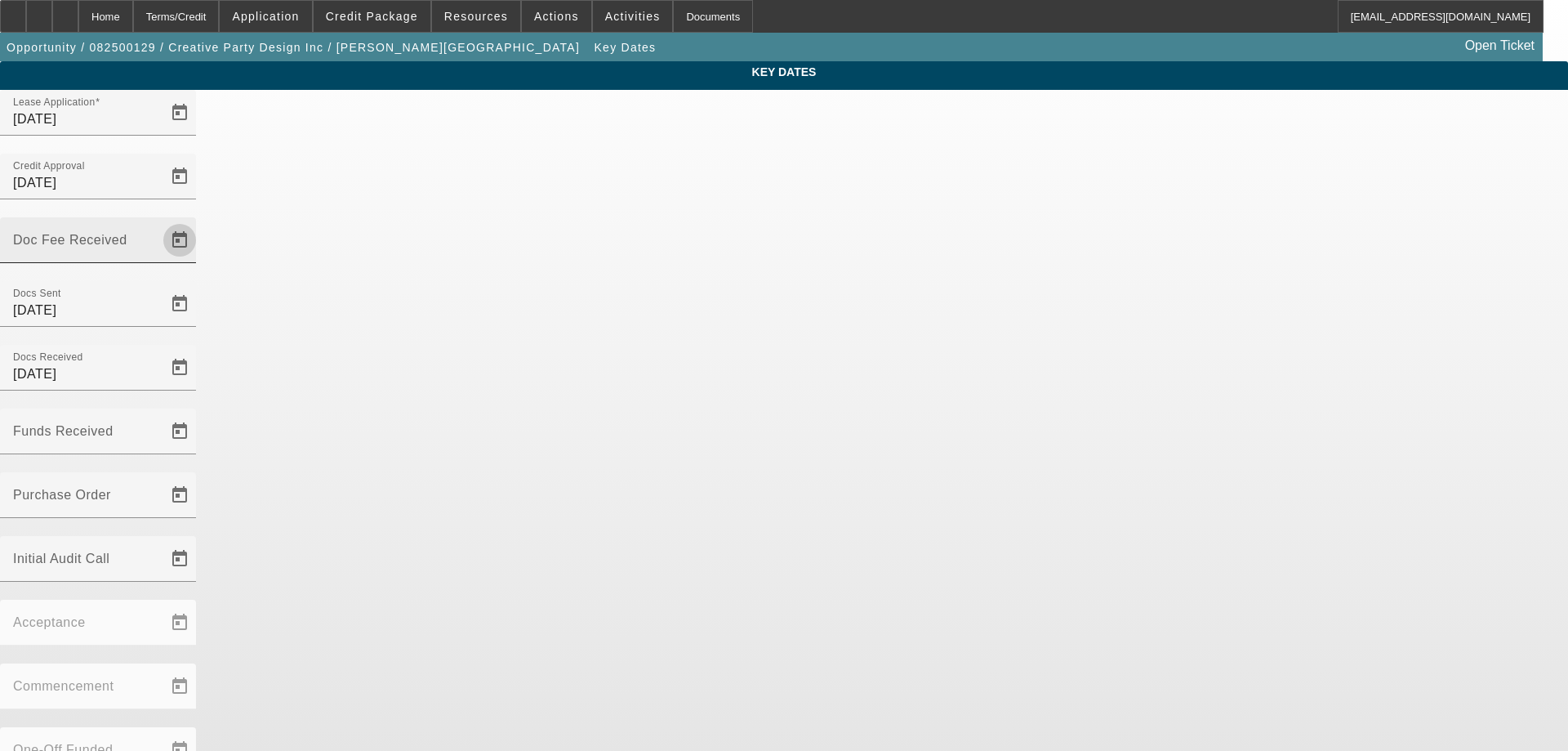
click at [199, 220] on span "Open calendar" at bounding box center [180, 240] width 39 height 39
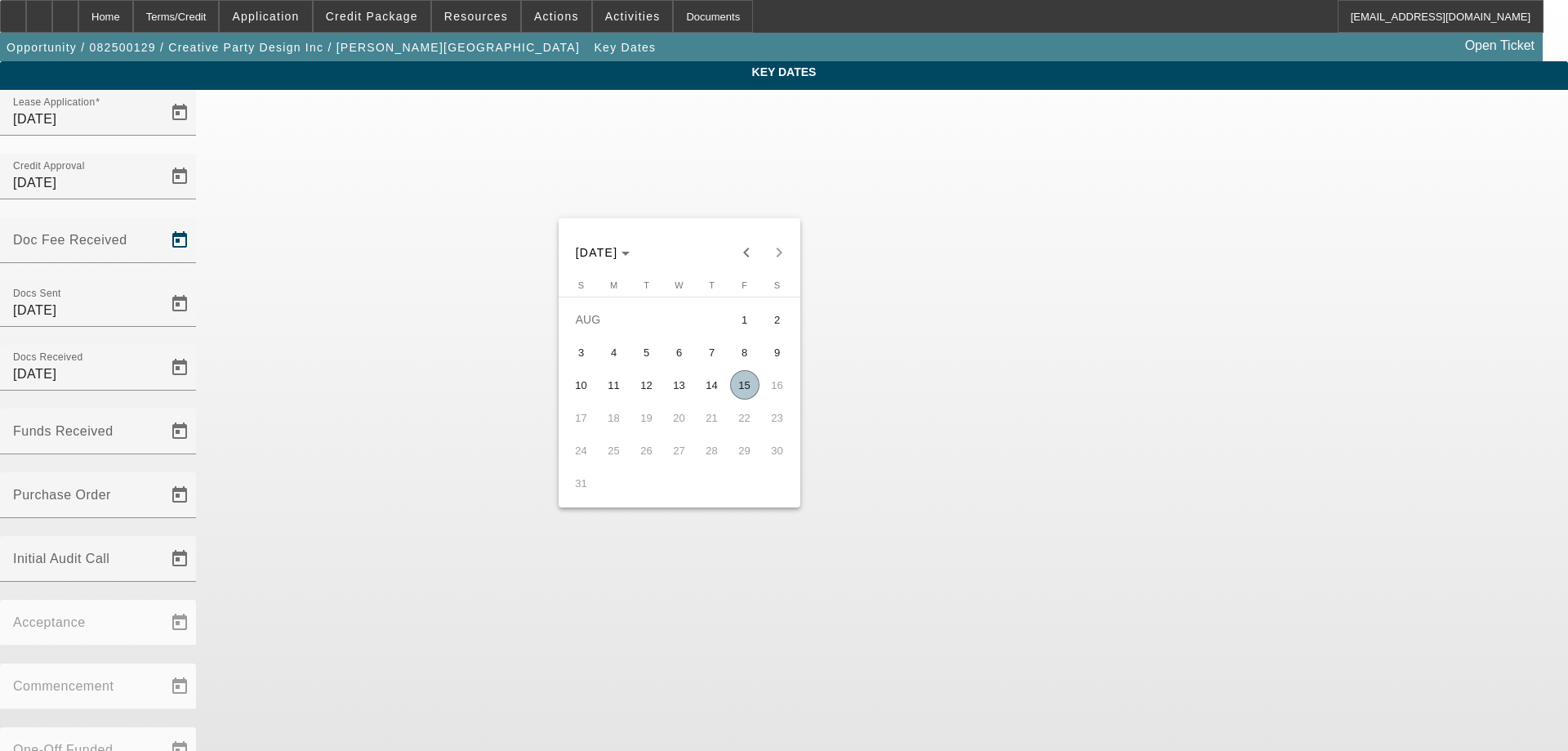
click at [752, 396] on span "15" at bounding box center [745, 385] width 29 height 29
type input "[DATE]"
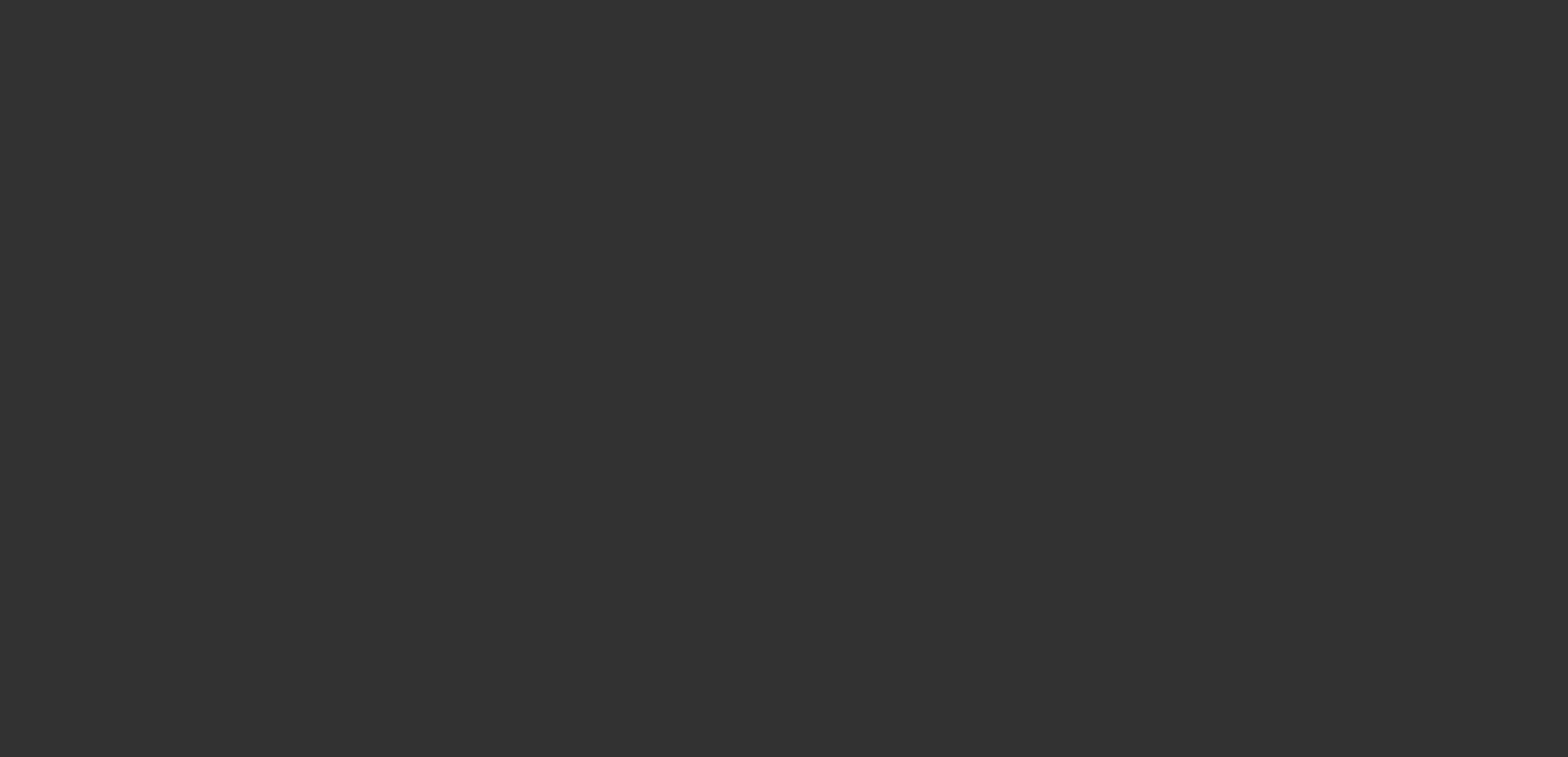
select select "3"
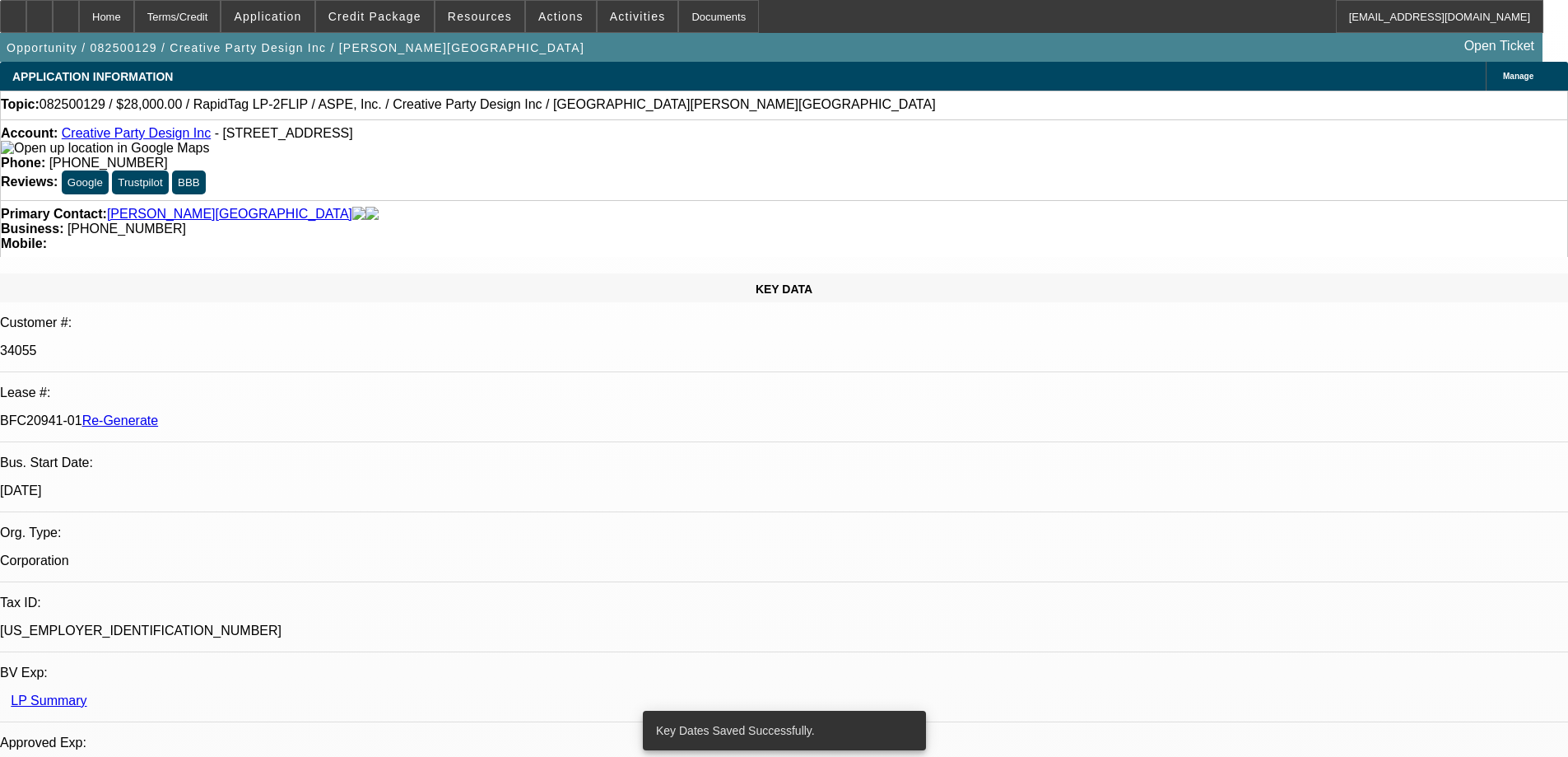
select select "0"
select select "6"
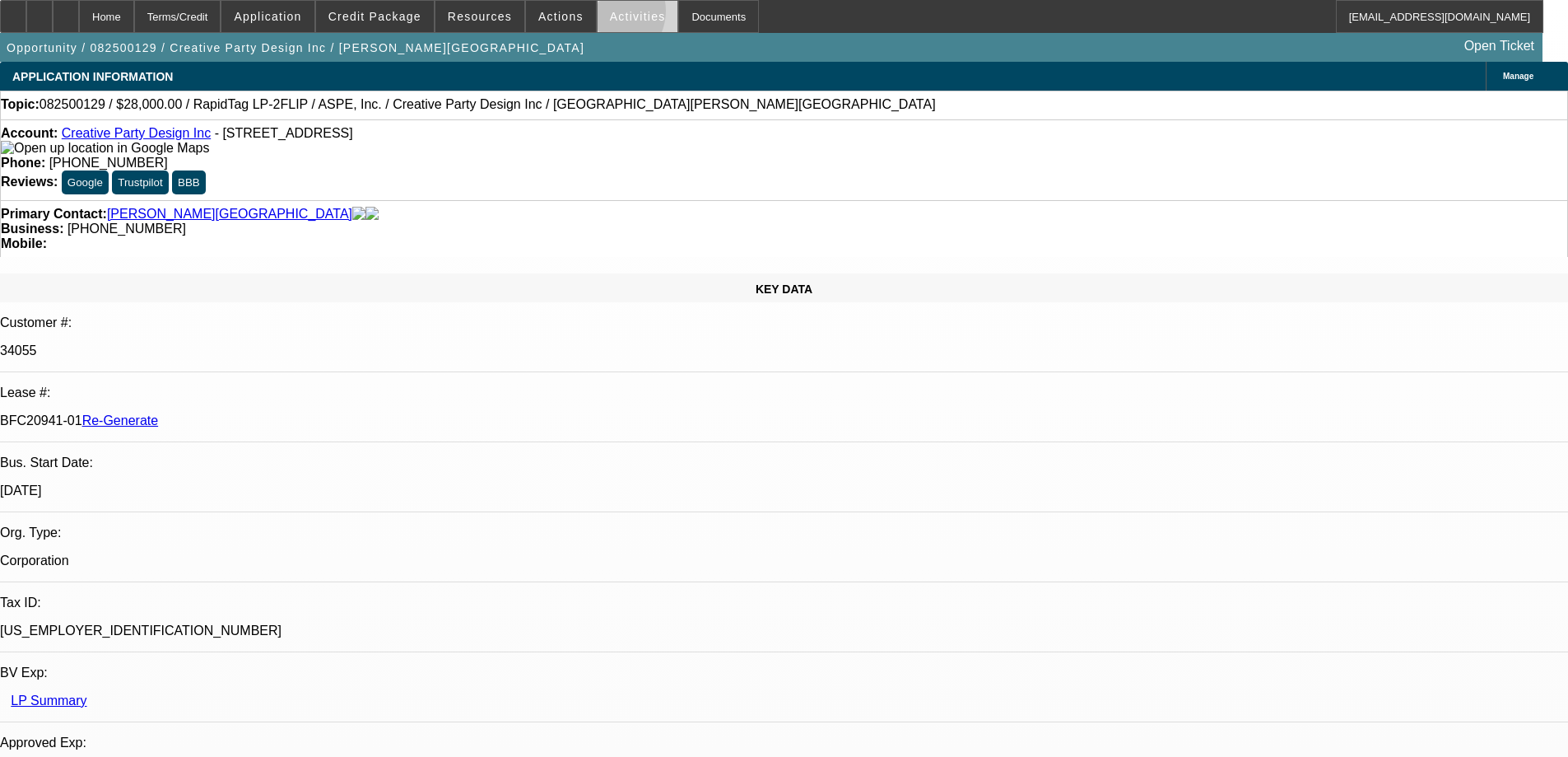
click at [597, 15] on span at bounding box center [637, 17] width 80 height 40
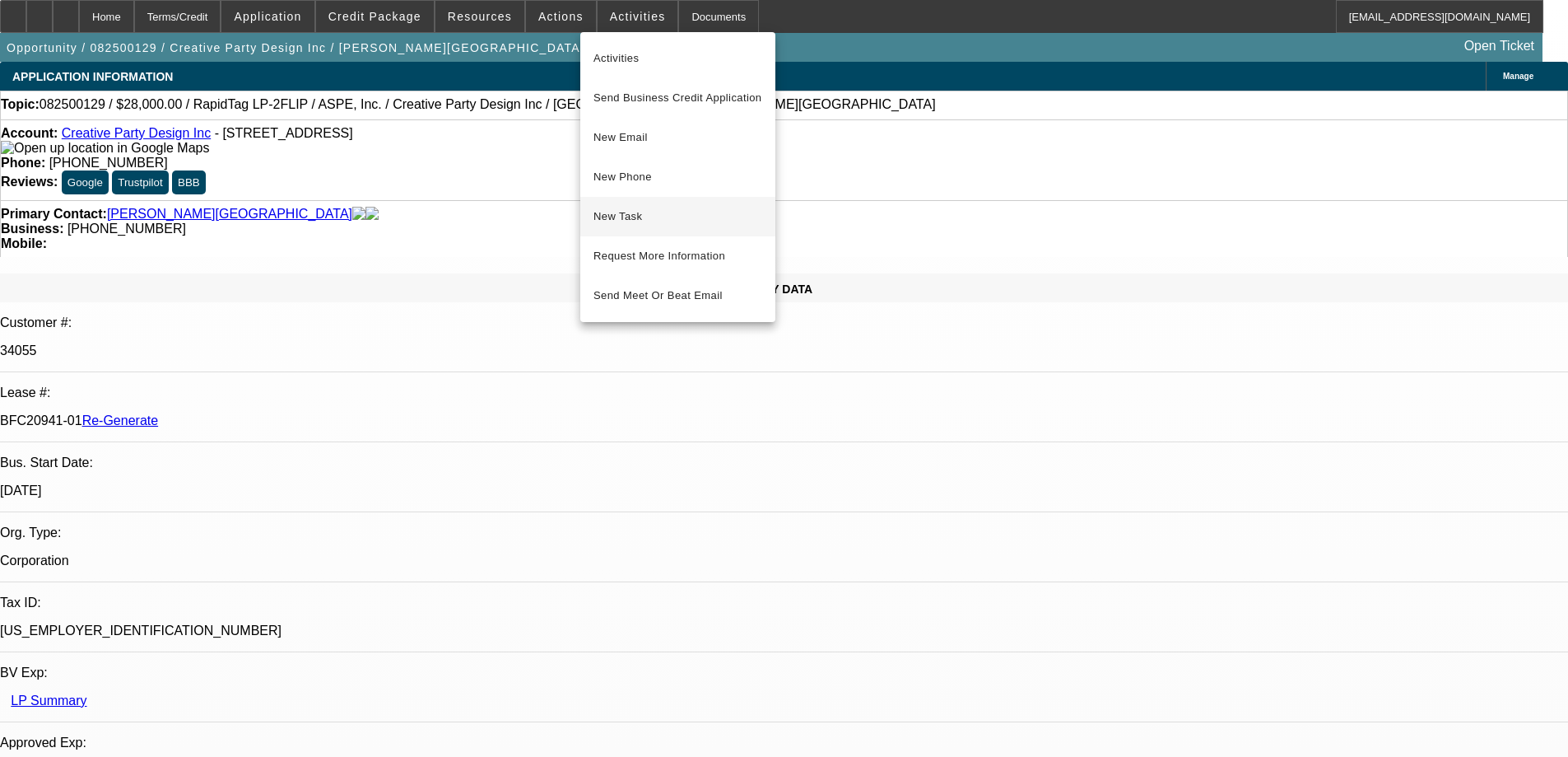
click at [648, 217] on span "New Task" at bounding box center [678, 217] width 168 height 20
